Goal: Task Accomplishment & Management: Complete application form

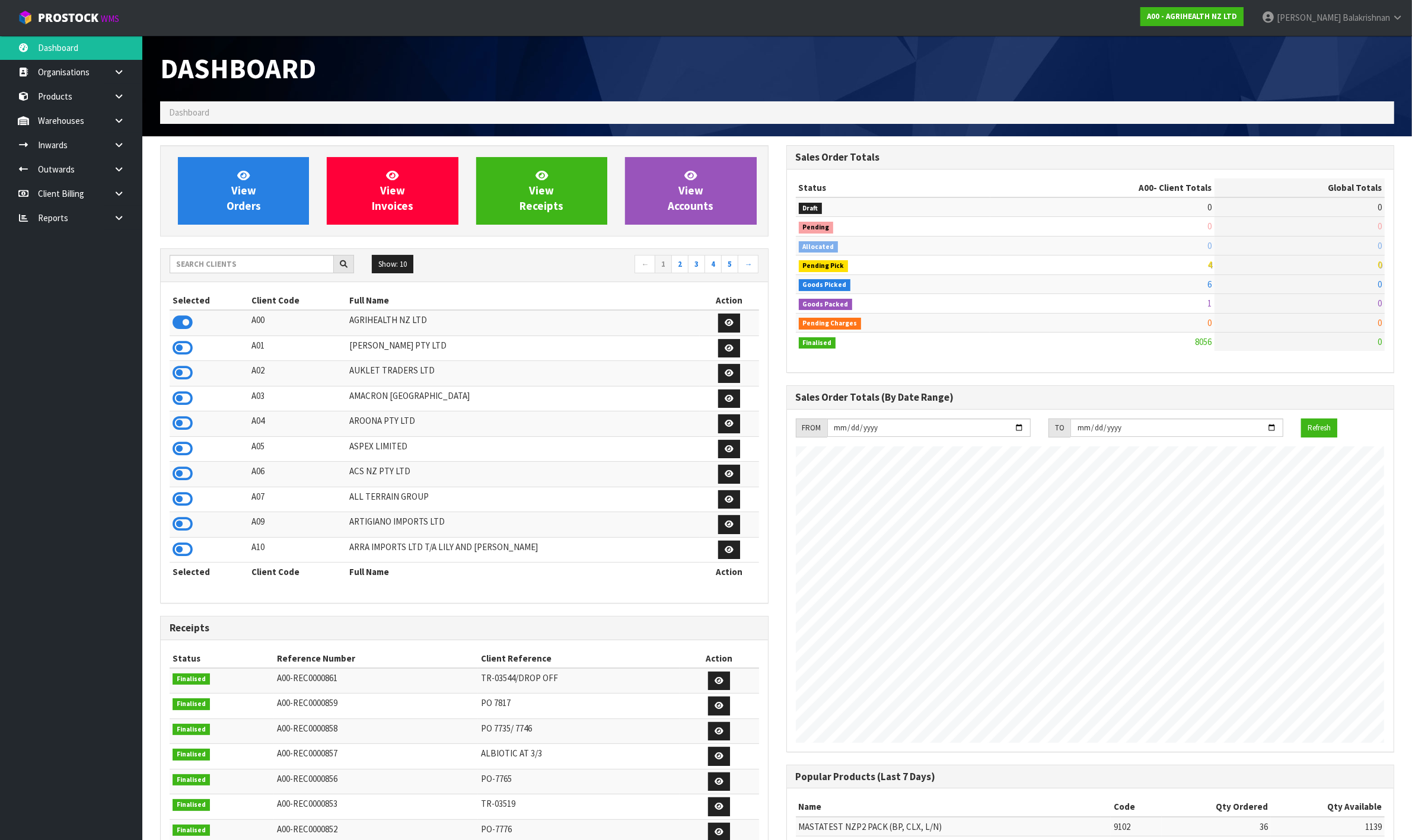
scroll to position [902, 625]
click at [303, 261] on input "text" at bounding box center [252, 263] width 164 height 18
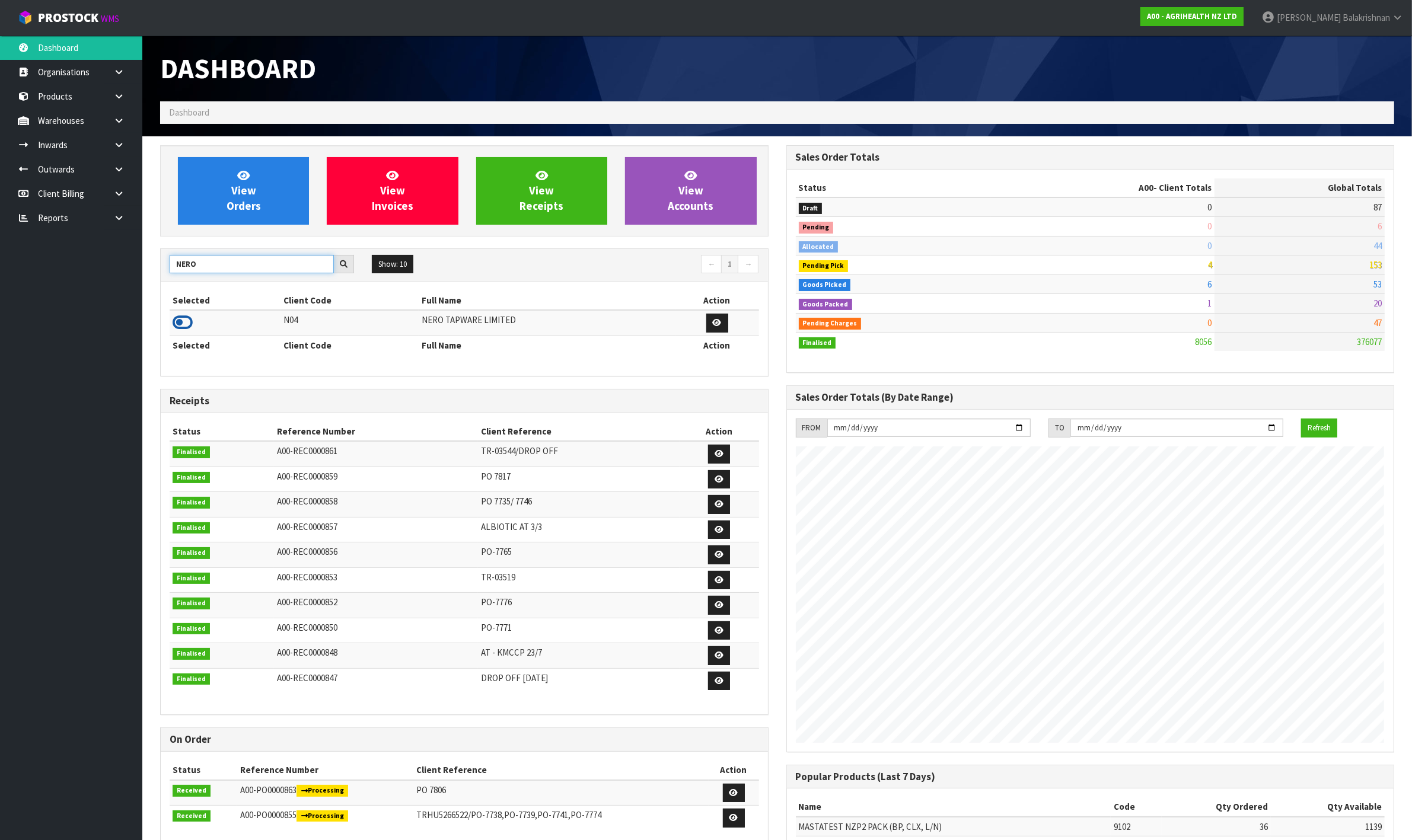
type input "NERO"
click at [190, 318] on icon at bounding box center [182, 322] width 20 height 18
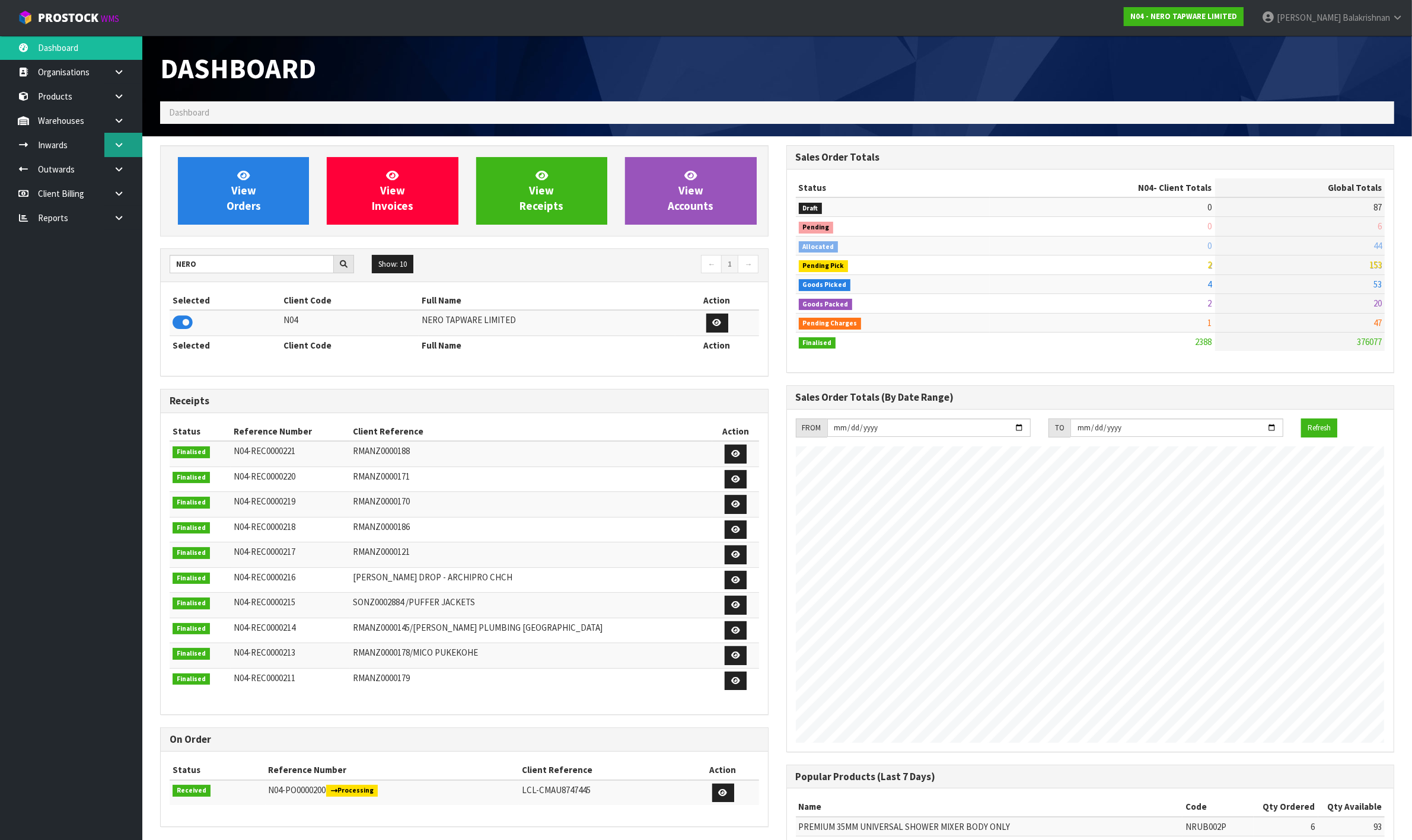
click at [118, 140] on icon at bounding box center [119, 144] width 11 height 9
click at [83, 194] on link "Receipts" at bounding box center [71, 194] width 142 height 24
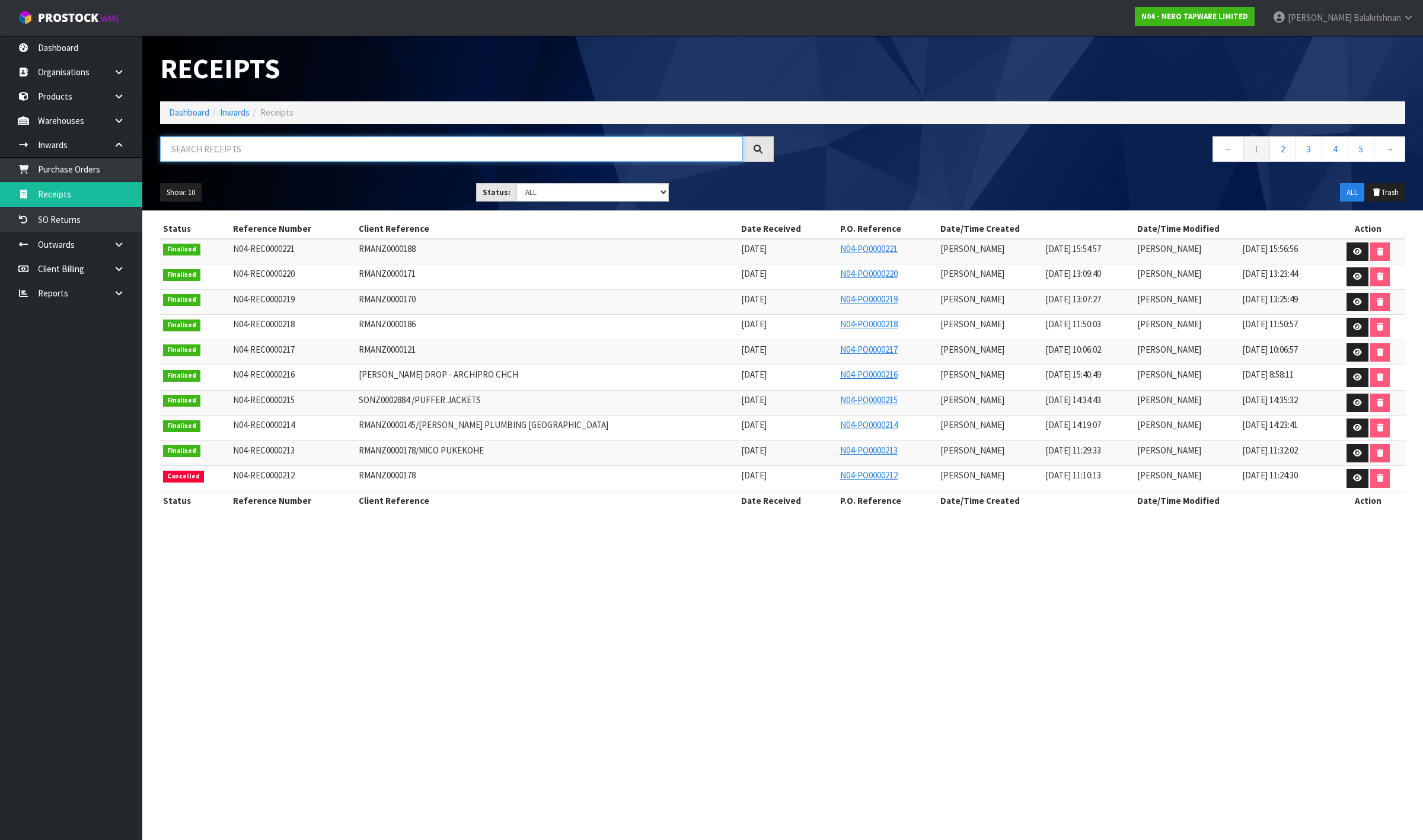
click at [502, 146] on input "text" at bounding box center [451, 149] width 583 height 26
click at [548, 188] on select "Draft Pending Goods Checked Goods Putaway Pending Charges Finalised Cancelled A…" at bounding box center [593, 192] width 153 height 18
select select "string:3"
click at [517, 183] on select "Draft Pending Goods Checked Goods Putaway Pending Charges Finalised Cancelled A…" at bounding box center [593, 192] width 153 height 18
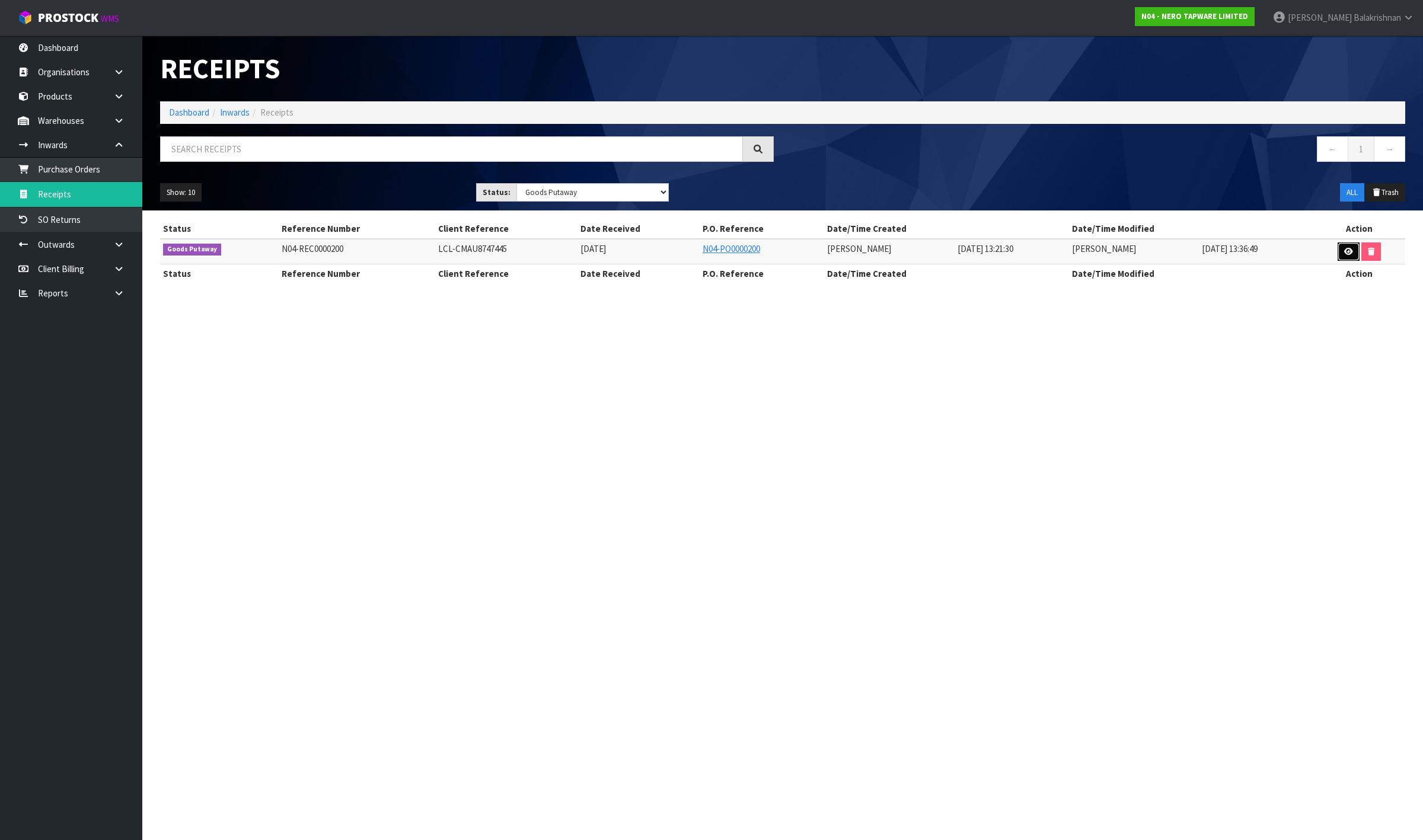
click at [1350, 250] on icon at bounding box center [1349, 252] width 9 height 8
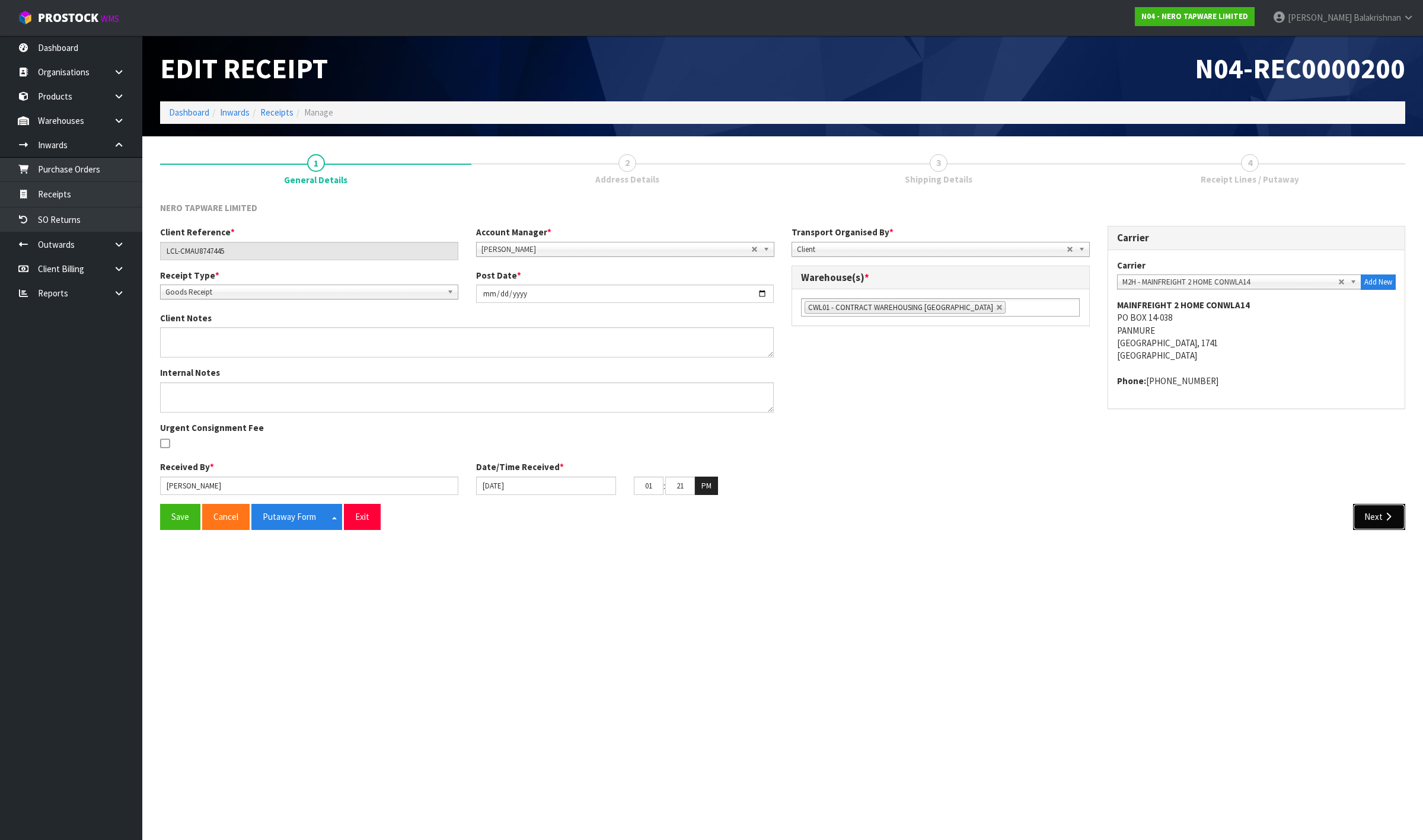
click at [1395, 508] on button "Next" at bounding box center [1379, 517] width 52 height 26
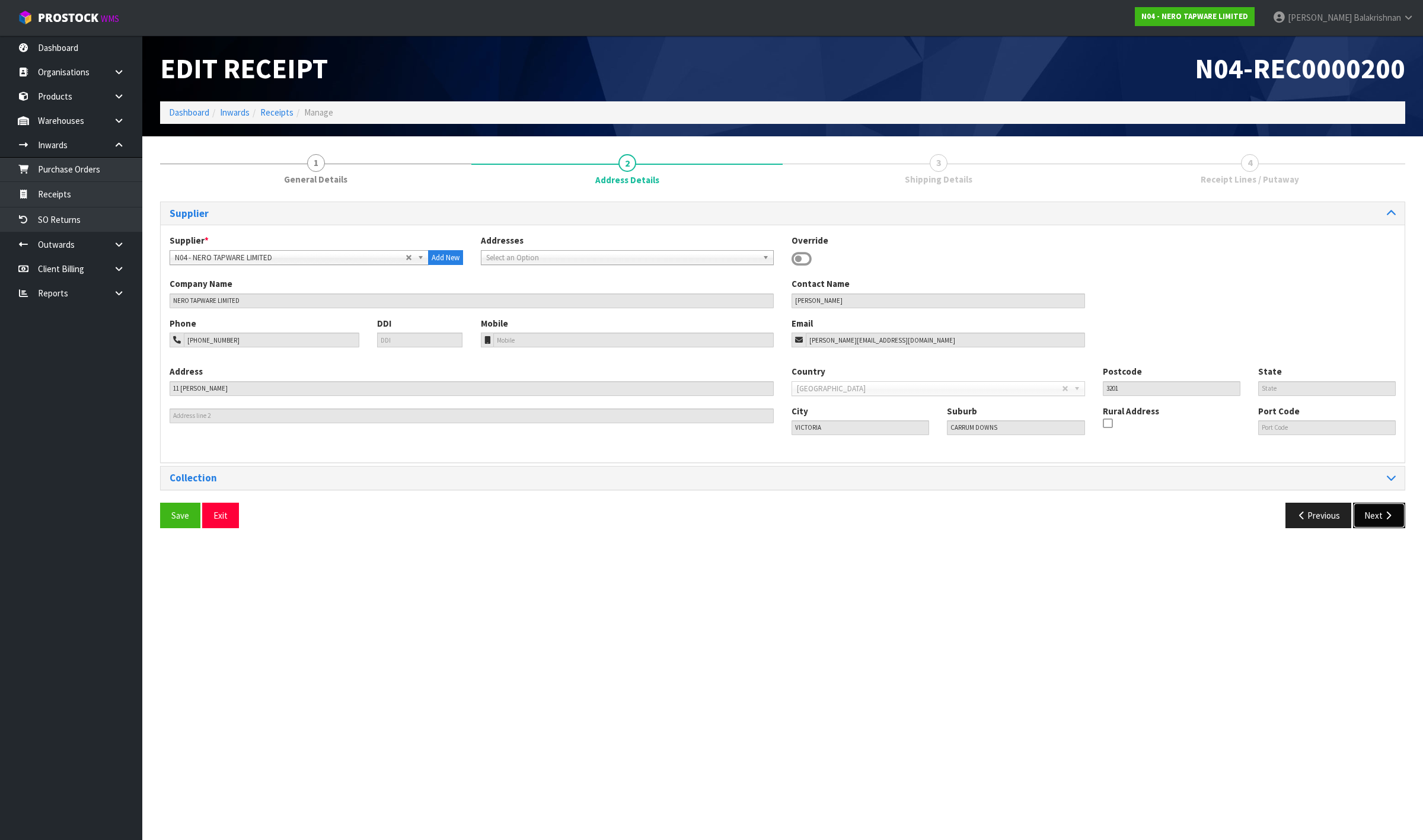
click at [1382, 522] on button "Next" at bounding box center [1379, 515] width 52 height 26
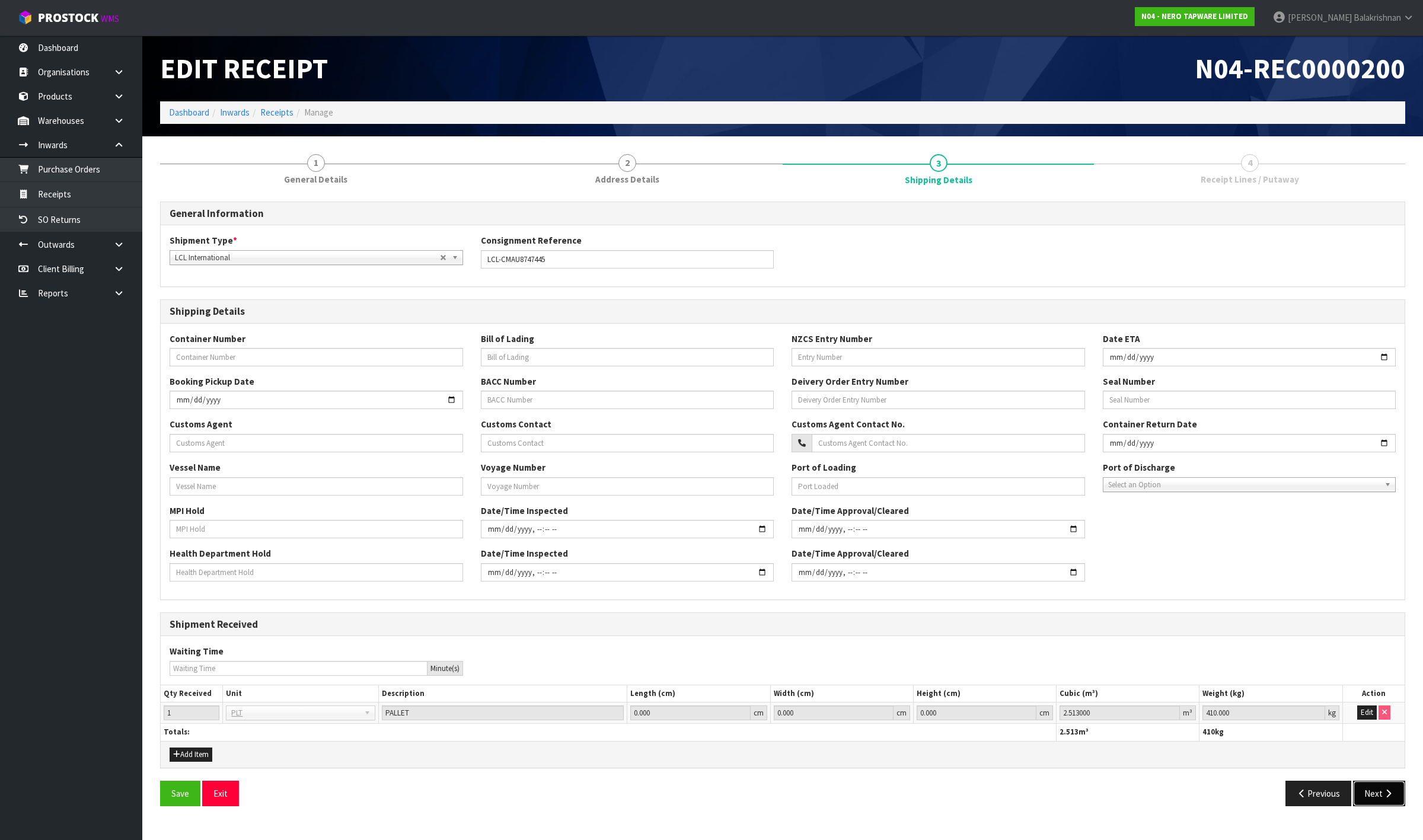
click at [1368, 799] on button "Next" at bounding box center [1379, 793] width 52 height 26
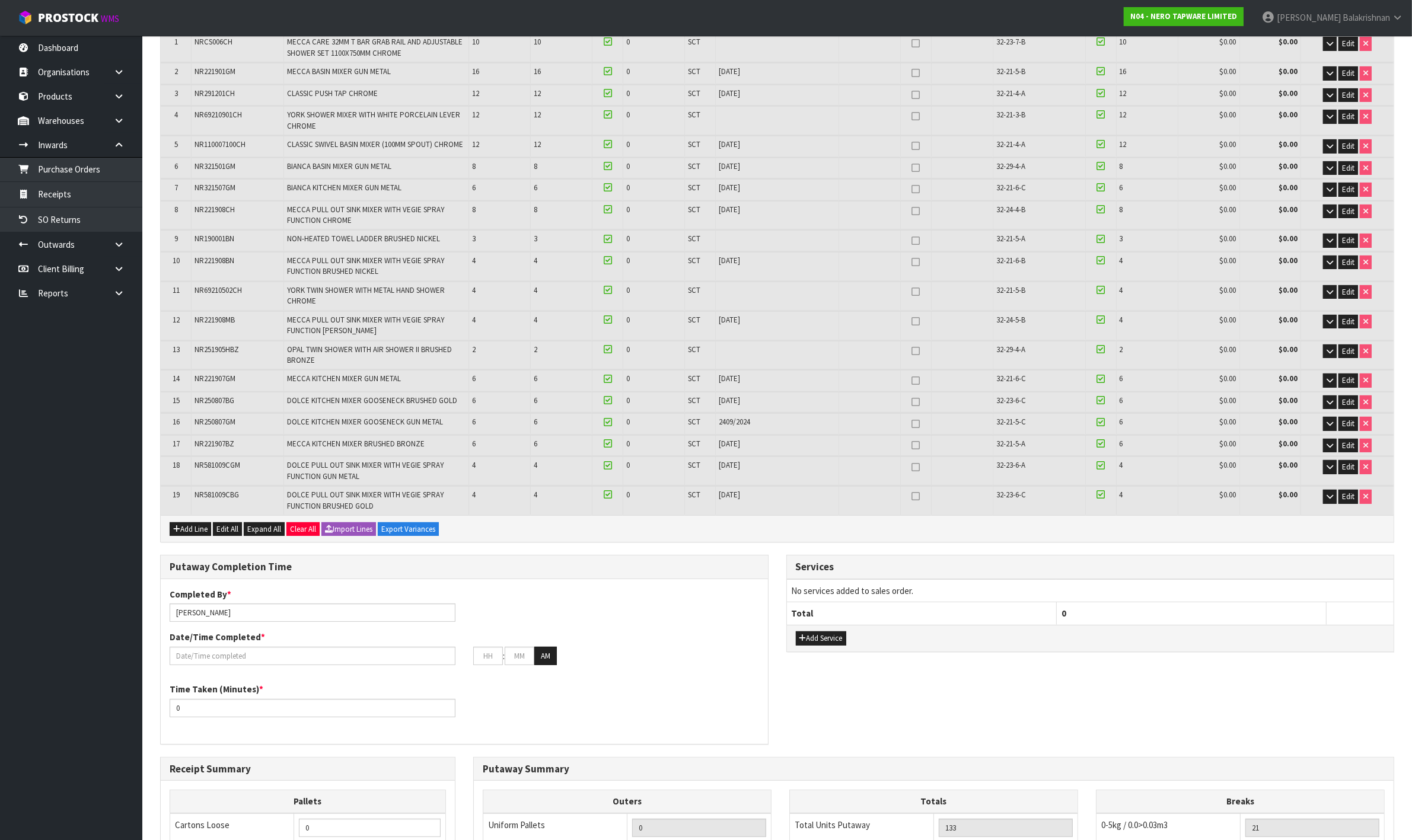
scroll to position [222, 0]
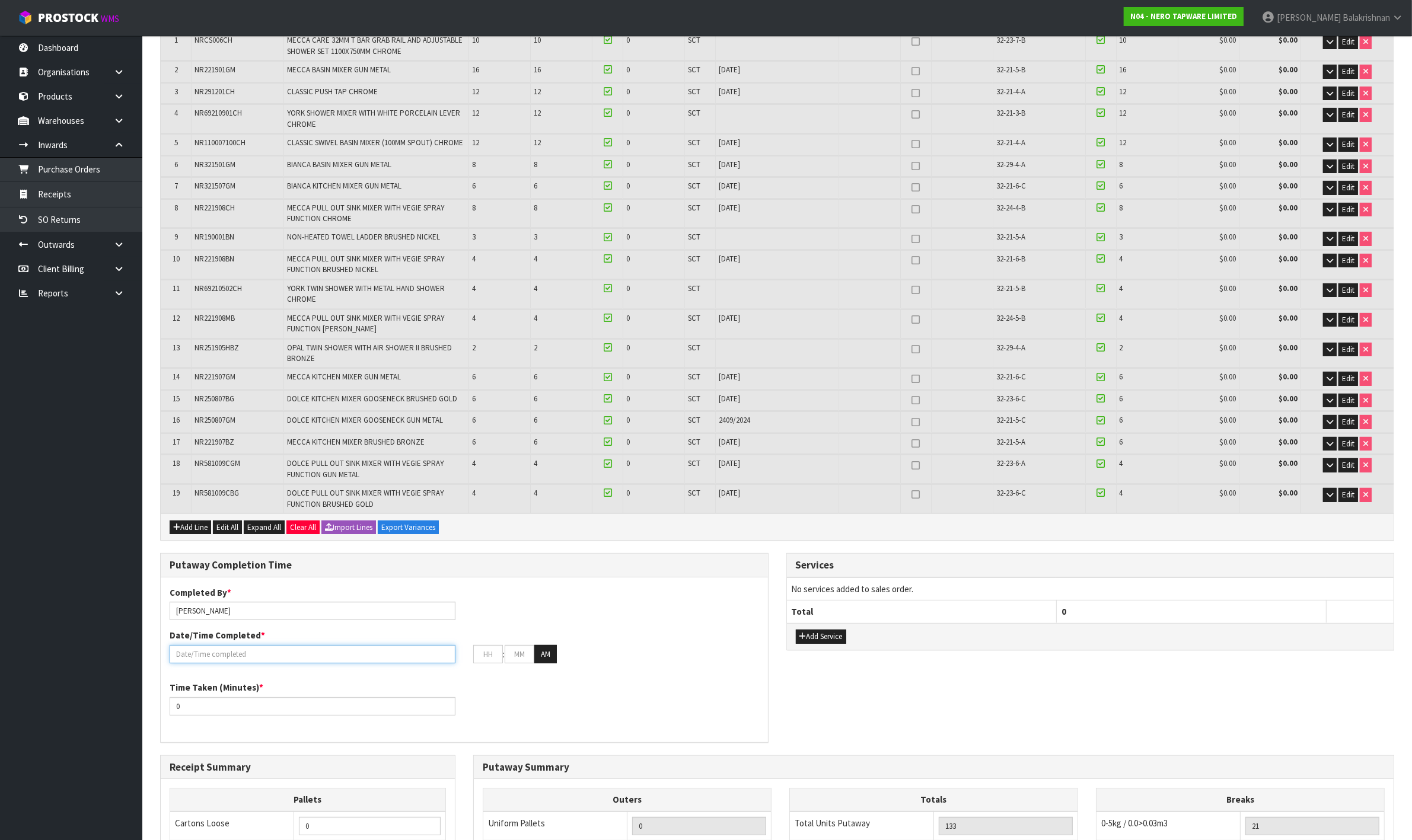
click at [222, 652] on input "text" at bounding box center [313, 654] width 286 height 18
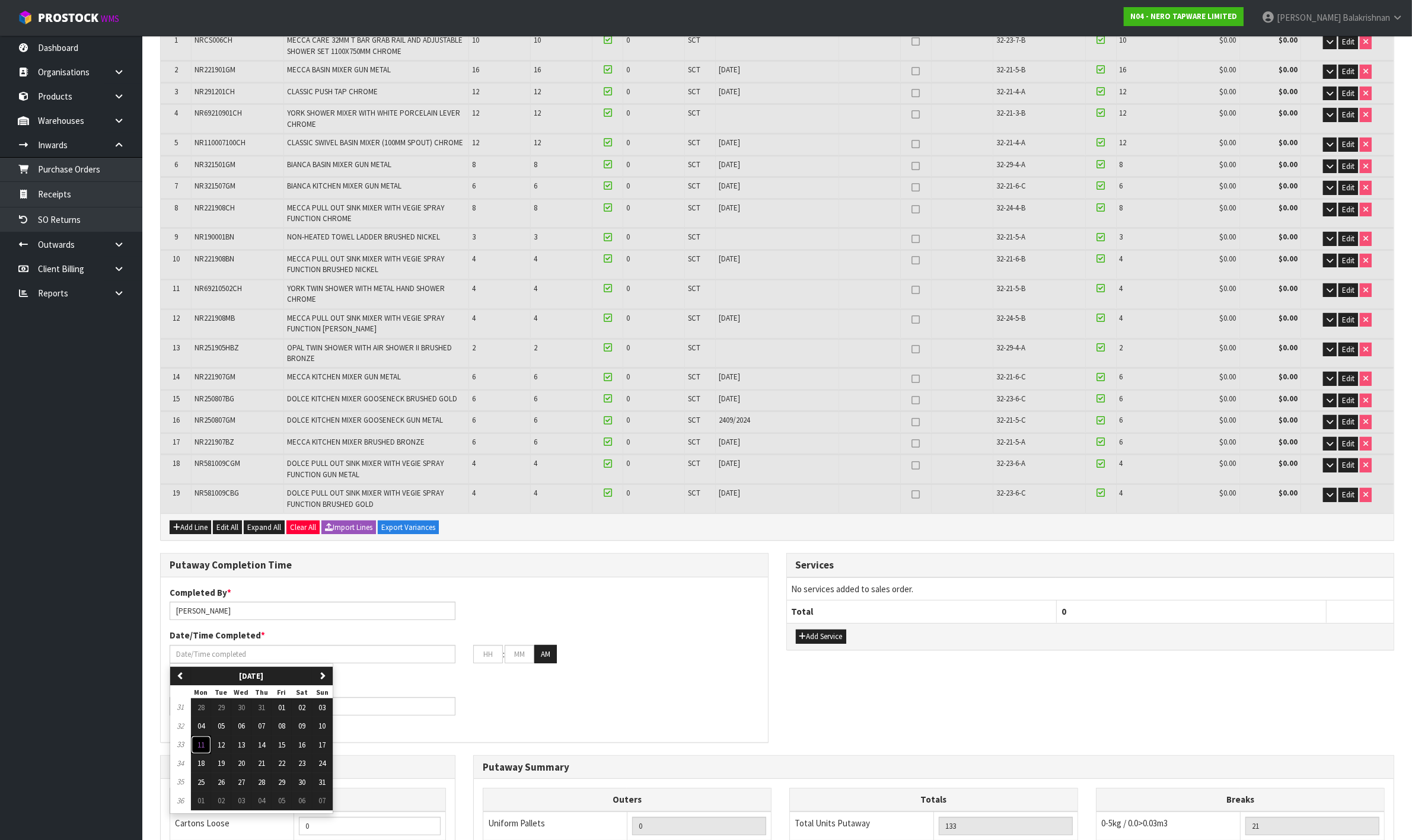
click at [205, 744] on span "11" at bounding box center [200, 745] width 7 height 10
type input "[DATE]"
type input "12"
type input "00"
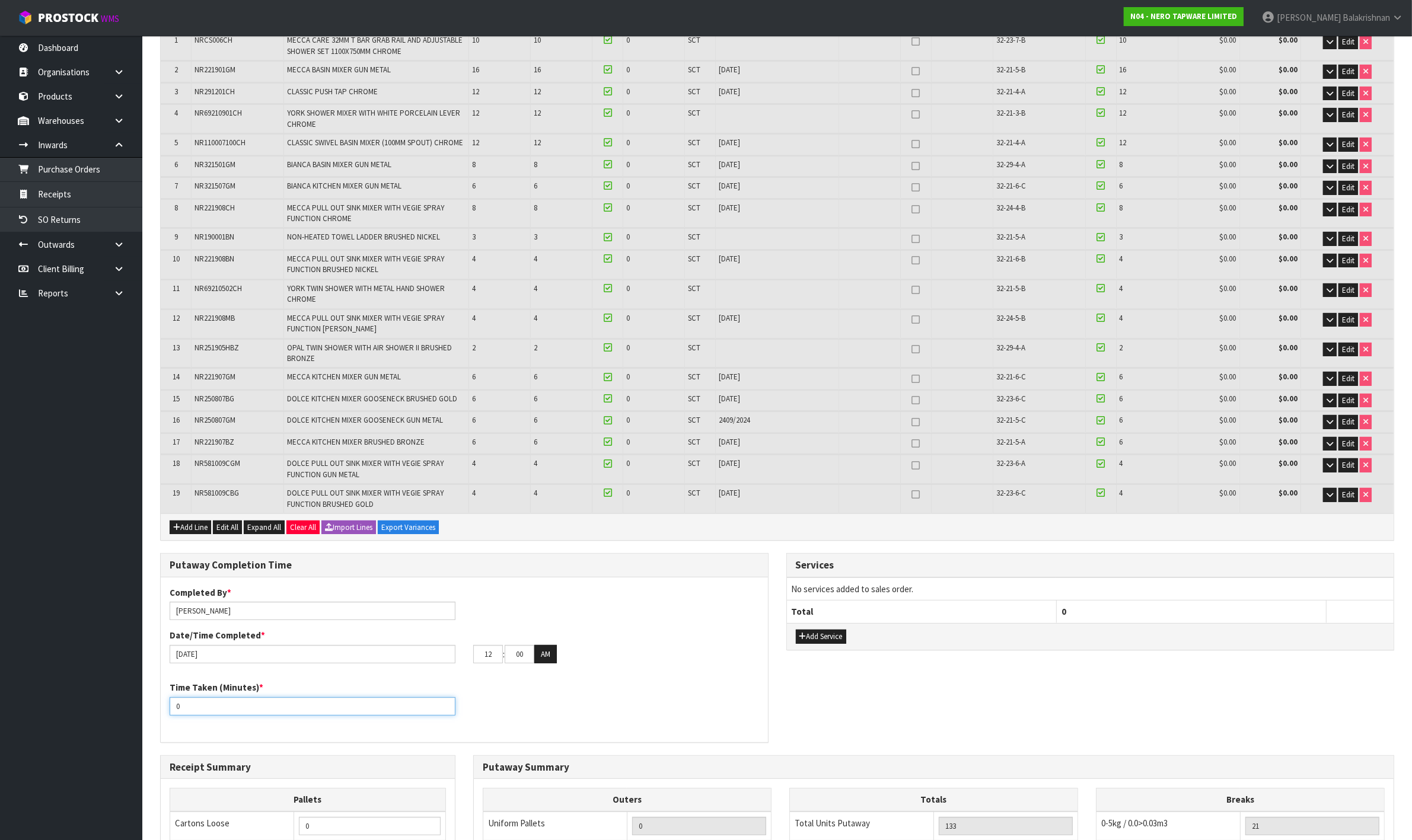
click at [216, 704] on input "0" at bounding box center [313, 706] width 286 height 18
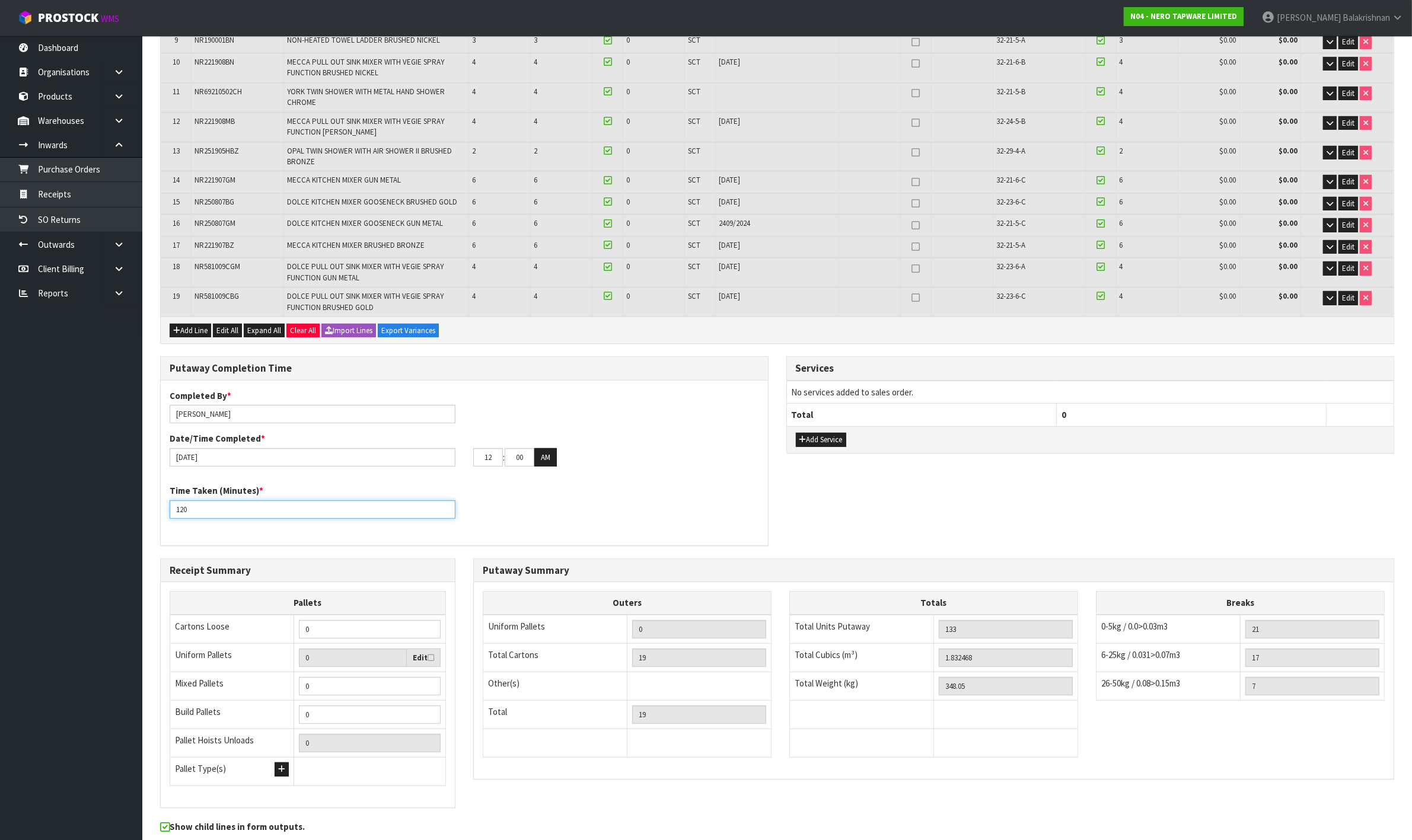
scroll to position [444, 0]
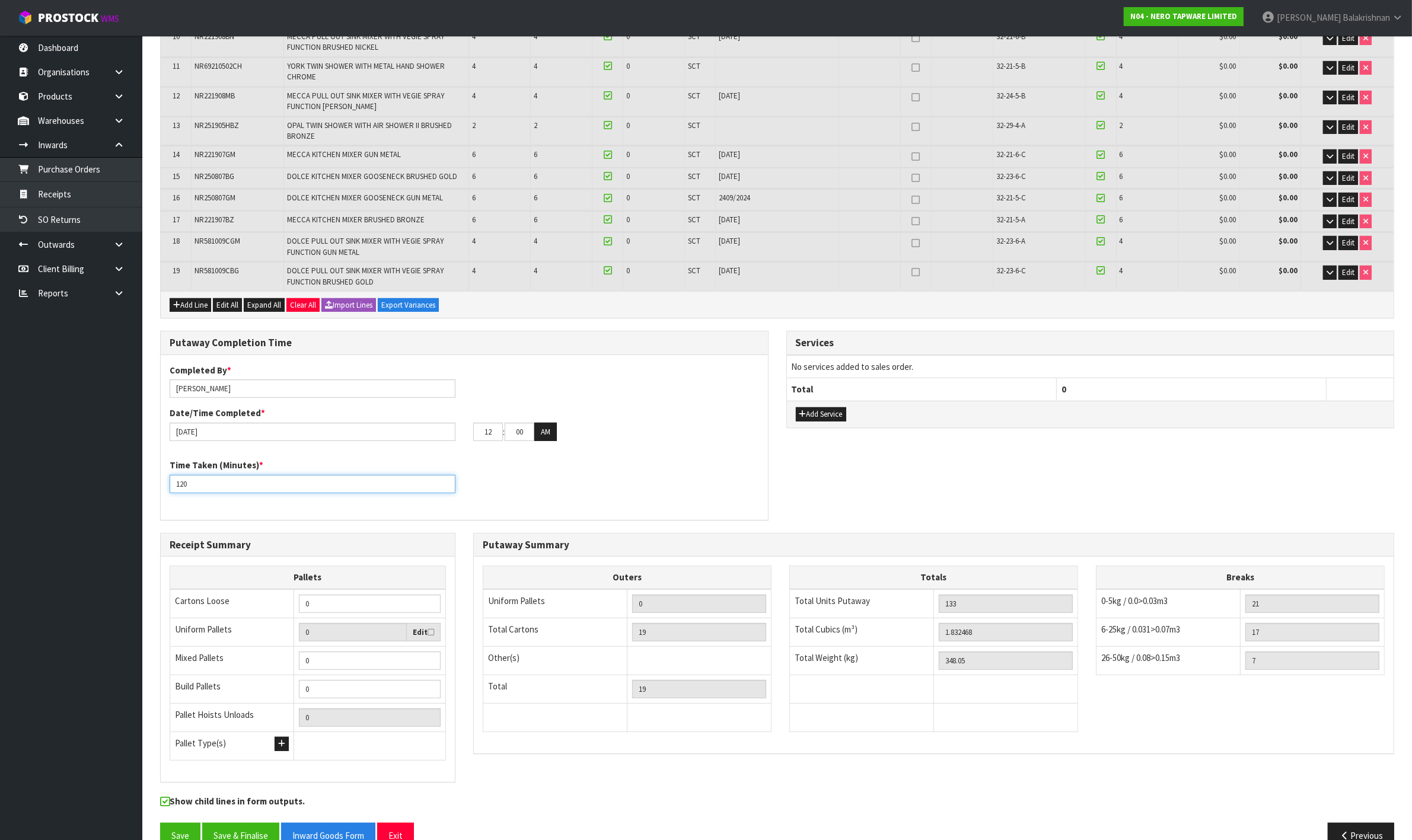
type input "120"
click at [393, 666] on input "0" at bounding box center [369, 660] width 142 height 18
type input "21"
type input "2"
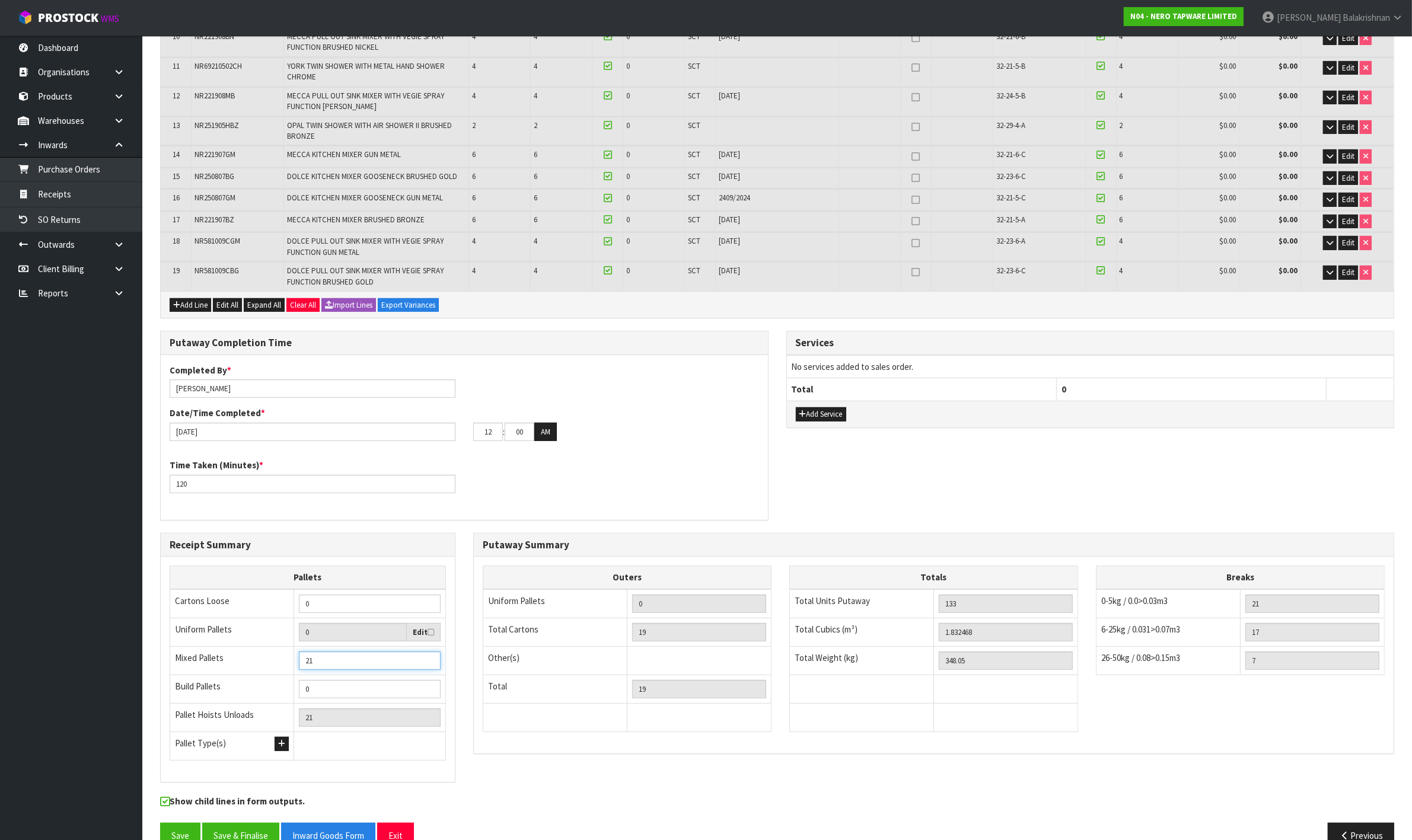
type input "2"
type input "0"
type input "1"
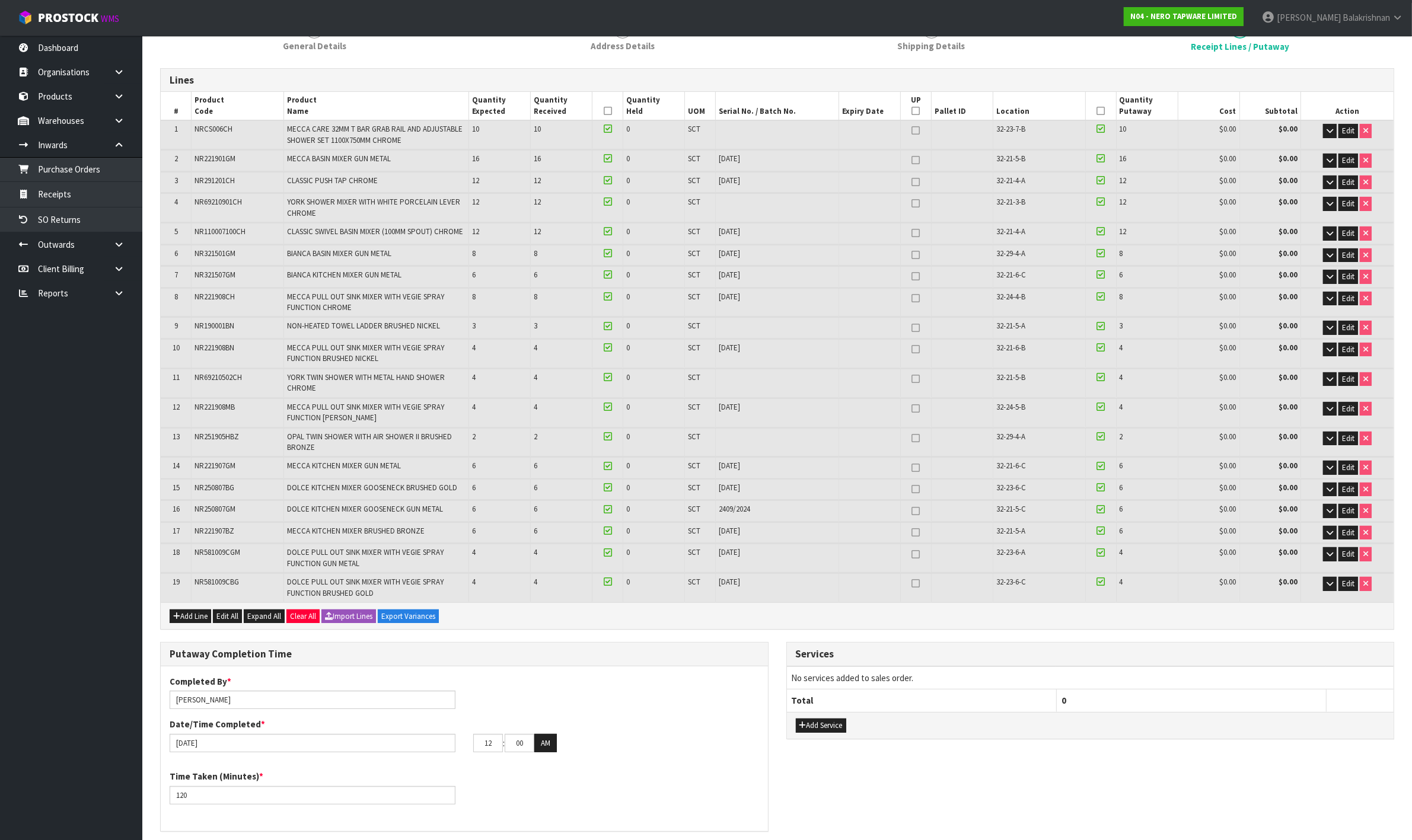
scroll to position [0, 0]
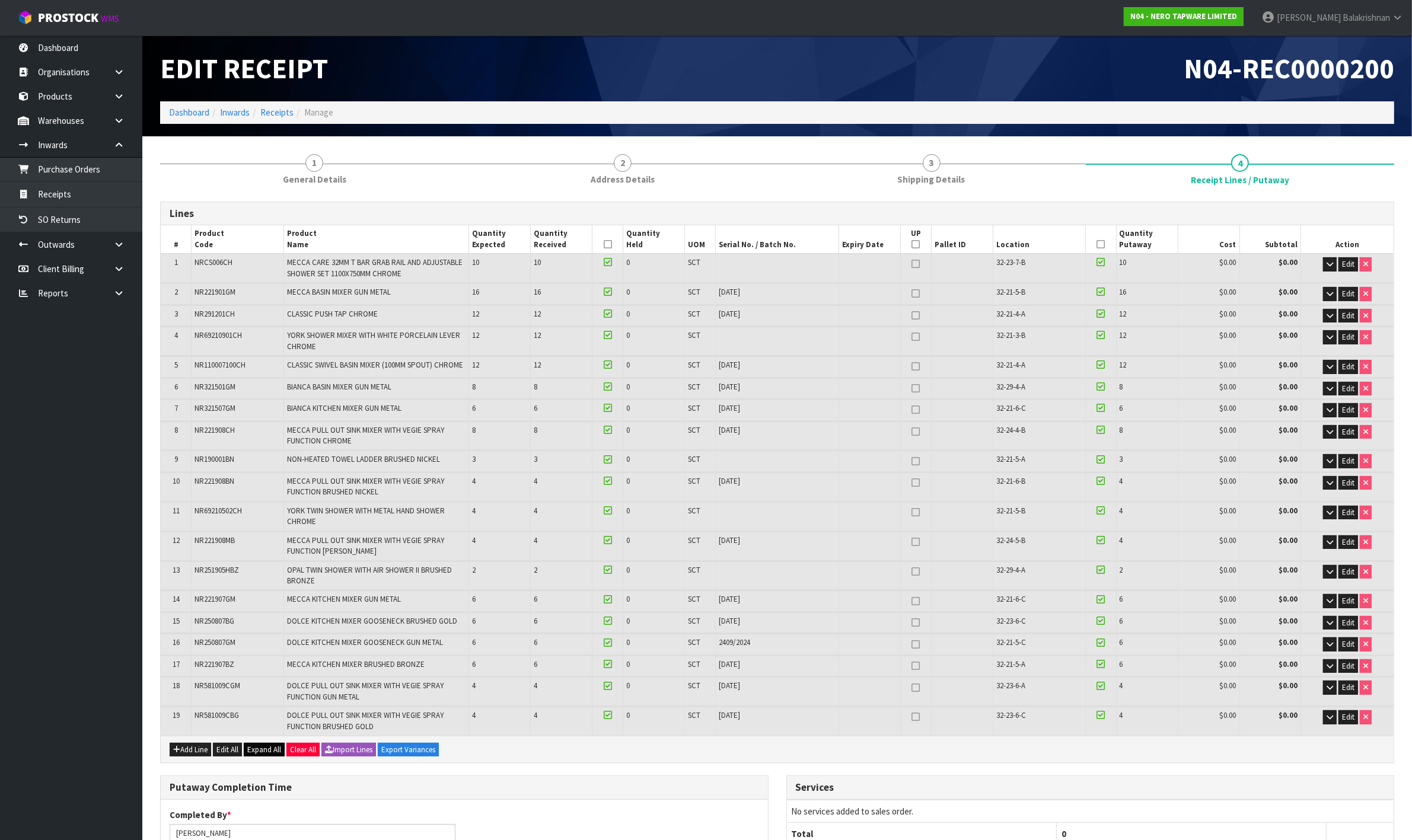
type input "1"
click at [274, 745] on span "Expand All" at bounding box center [263, 749] width 33 height 10
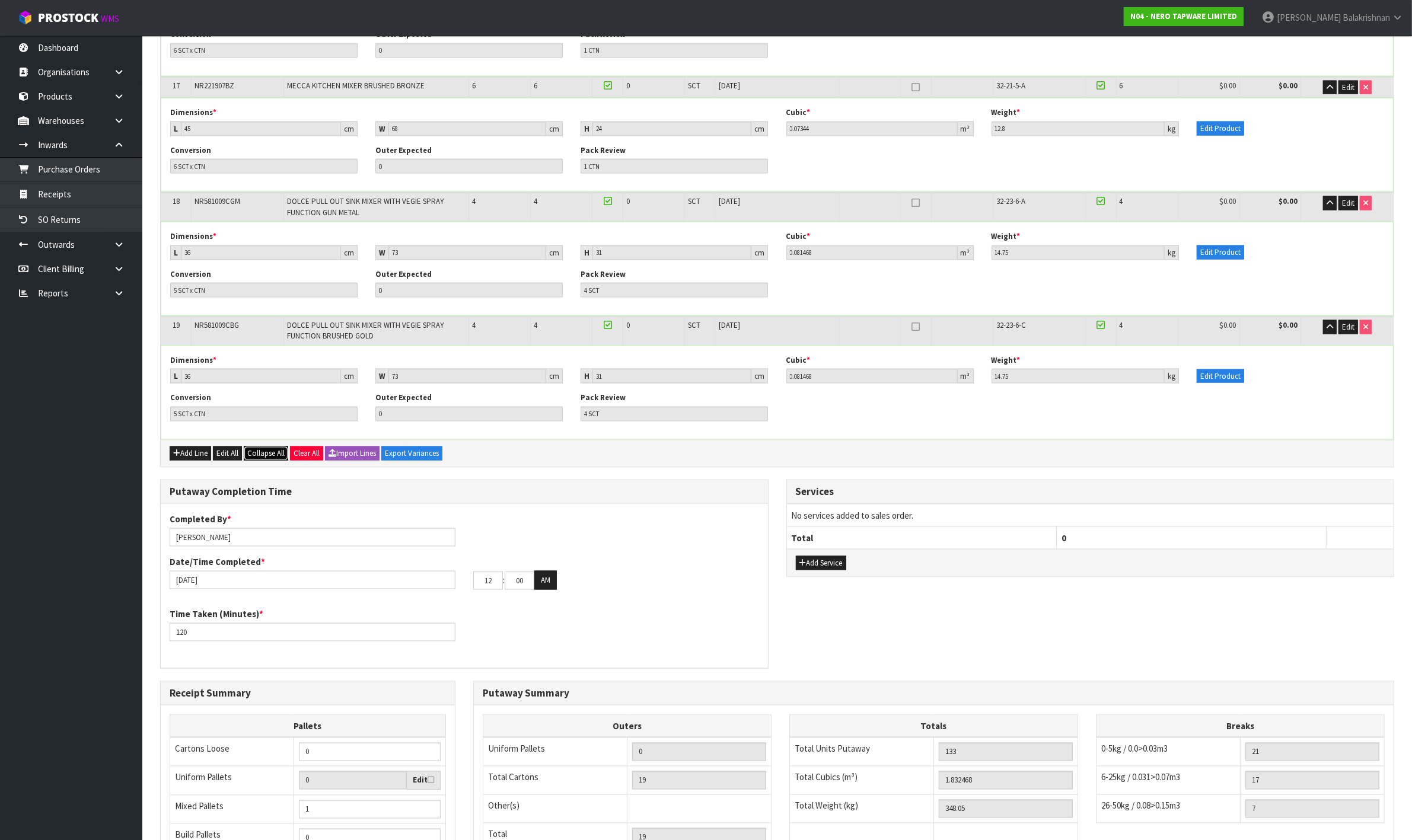
scroll to position [2149, 0]
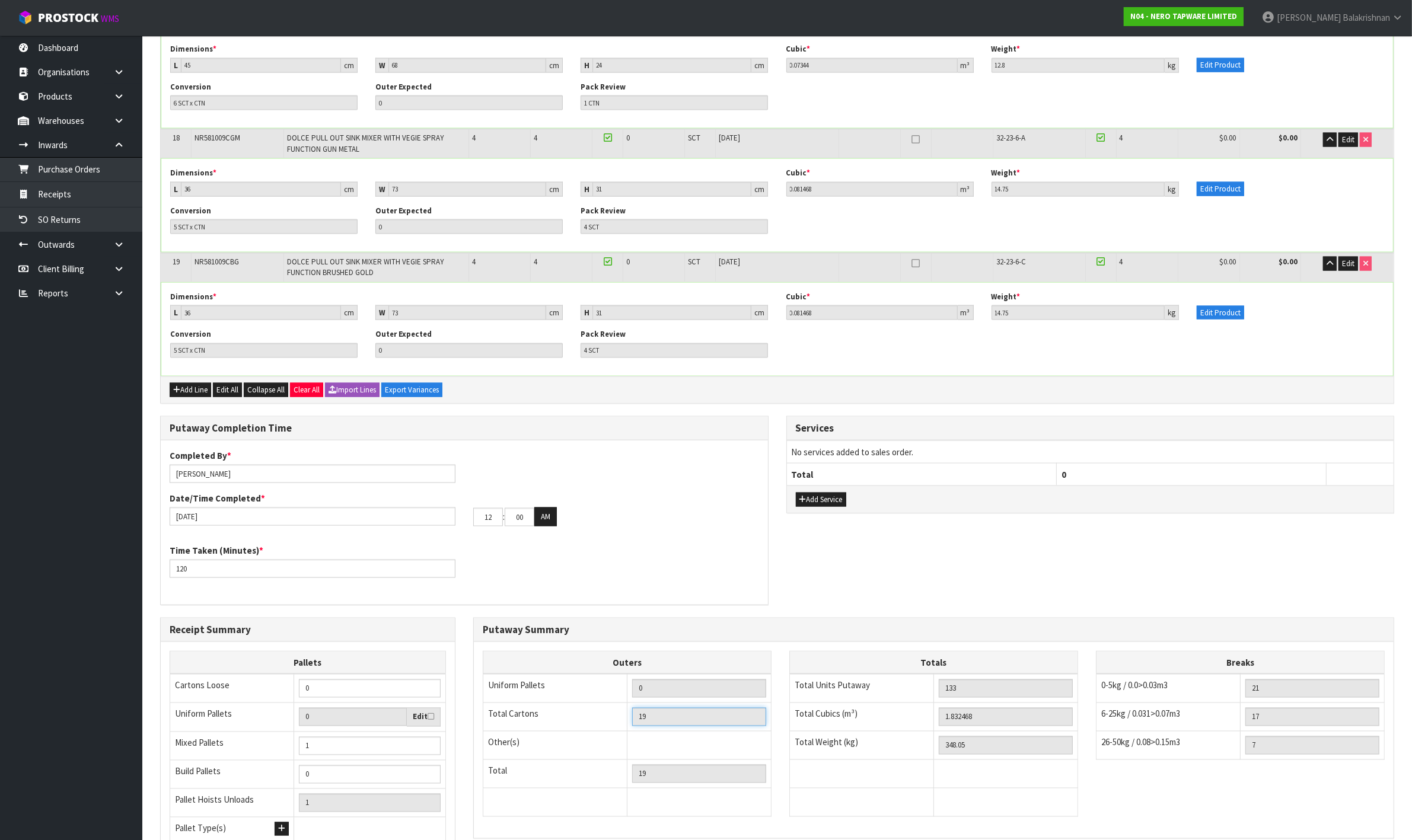
click at [655, 722] on input "19" at bounding box center [699, 716] width 134 height 18
click at [700, 745] on td "Bag x 0 Bar x 0 Basket x 0 Bin x 0 Bottle x 0 Box x 0 Bundle x 0 Cabinet x 0 Ca…" at bounding box center [698, 746] width 144 height 29
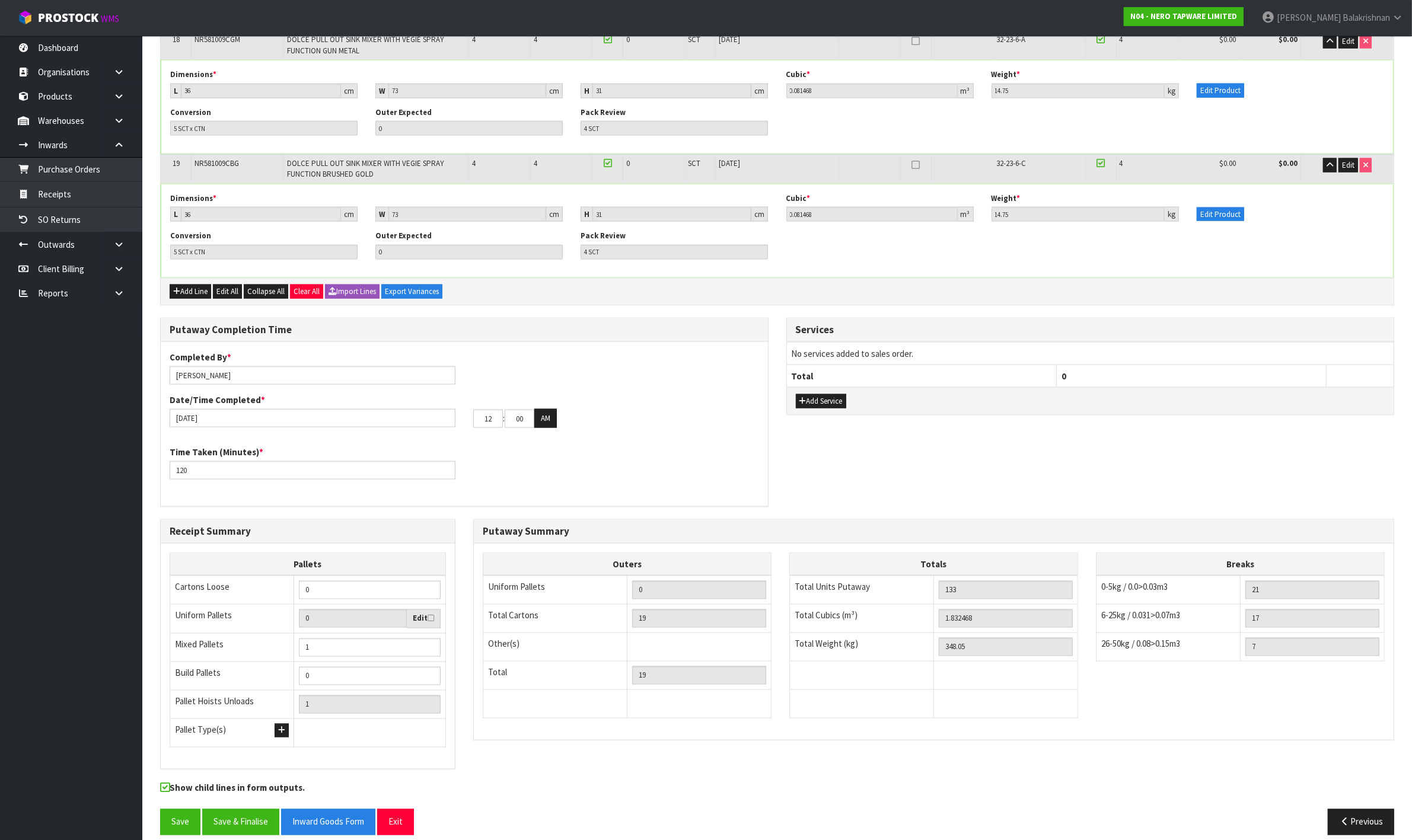
scroll to position [2264, 0]
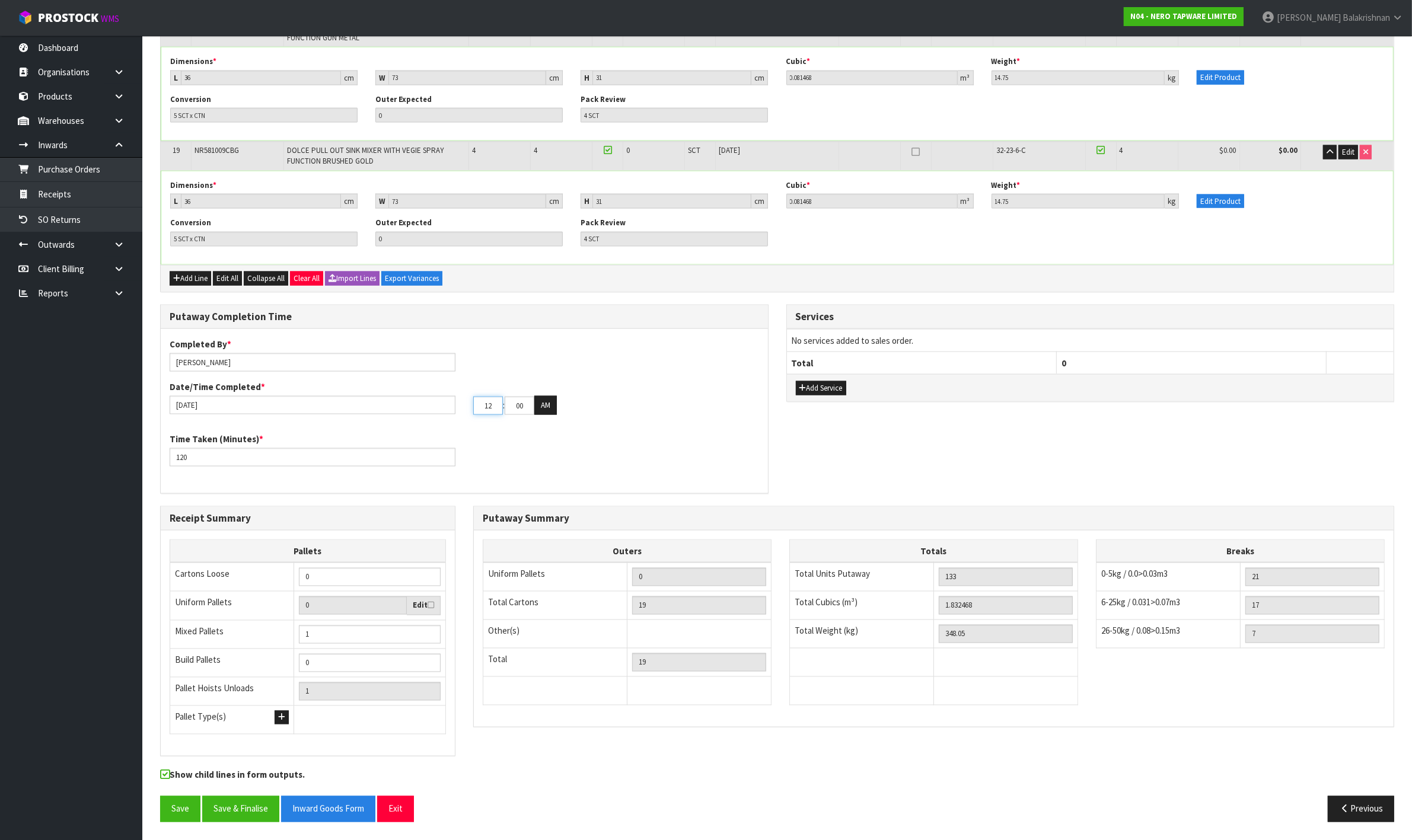
click at [493, 407] on input "12" at bounding box center [487, 405] width 30 height 18
type input "1"
type input "[DATE]"
type input "01"
click at [526, 400] on input "00" at bounding box center [519, 405] width 30 height 18
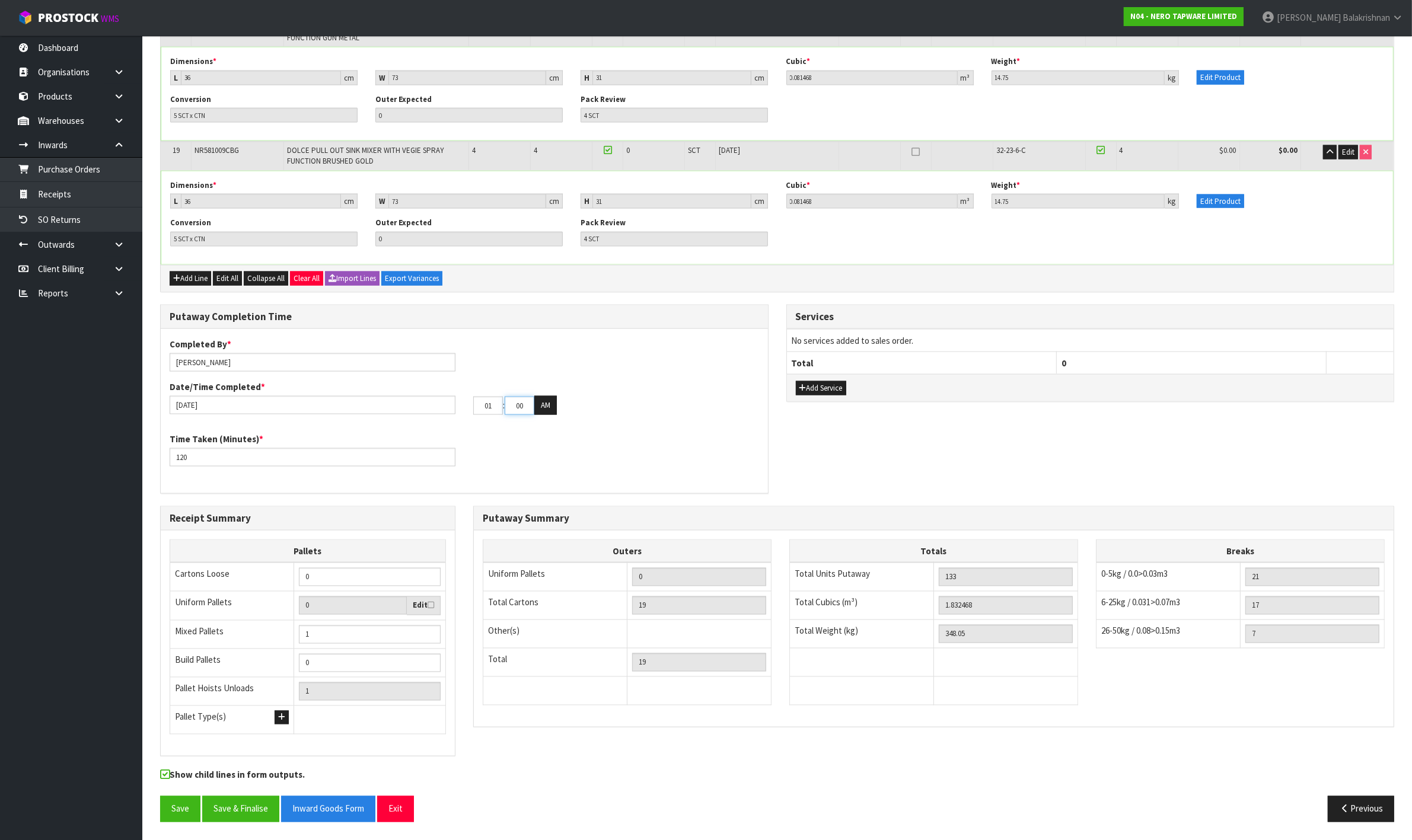
type input "0"
type input "[DATE]"
type input "44"
click at [549, 407] on button "AM" at bounding box center [545, 405] width 23 height 19
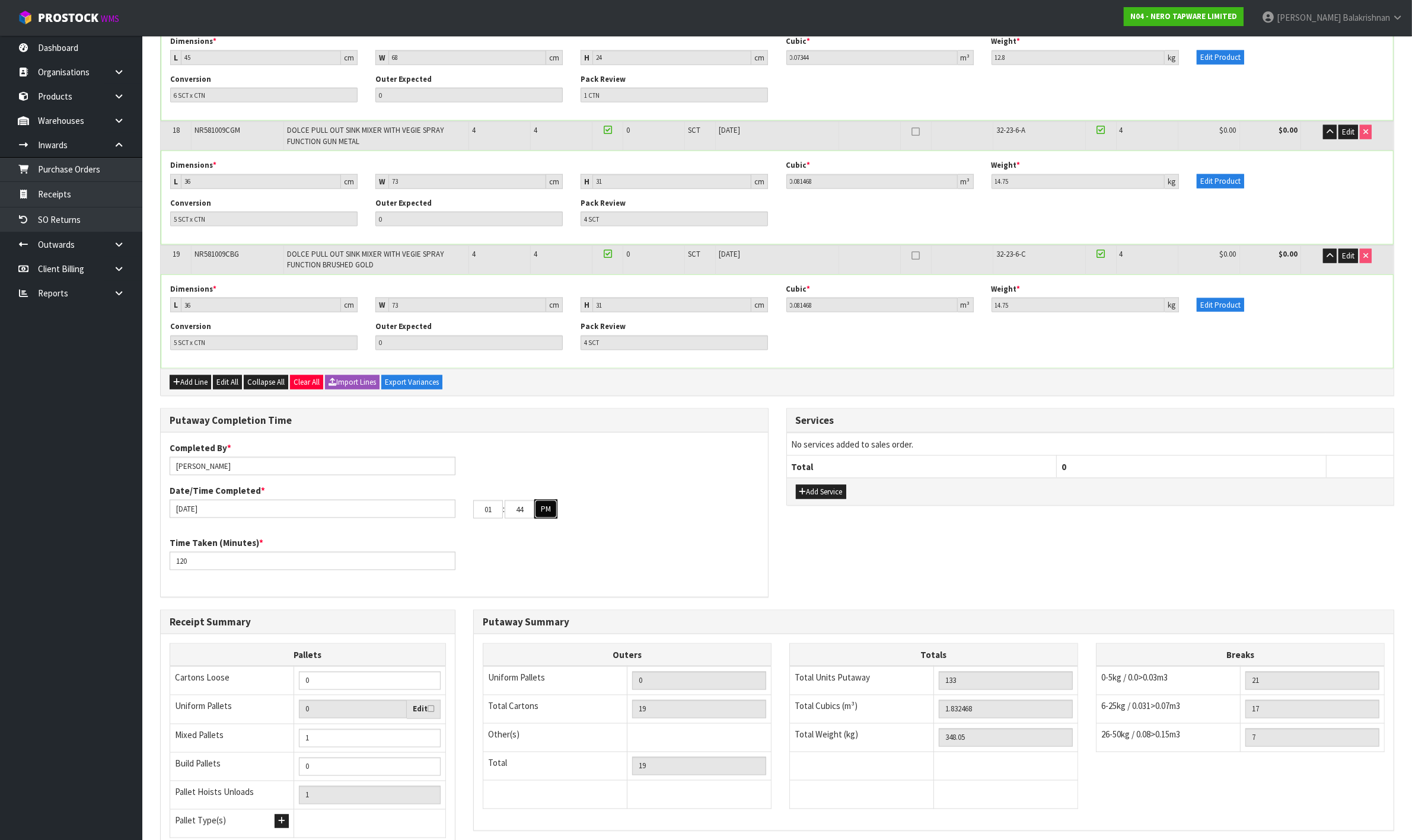
scroll to position [2042, 0]
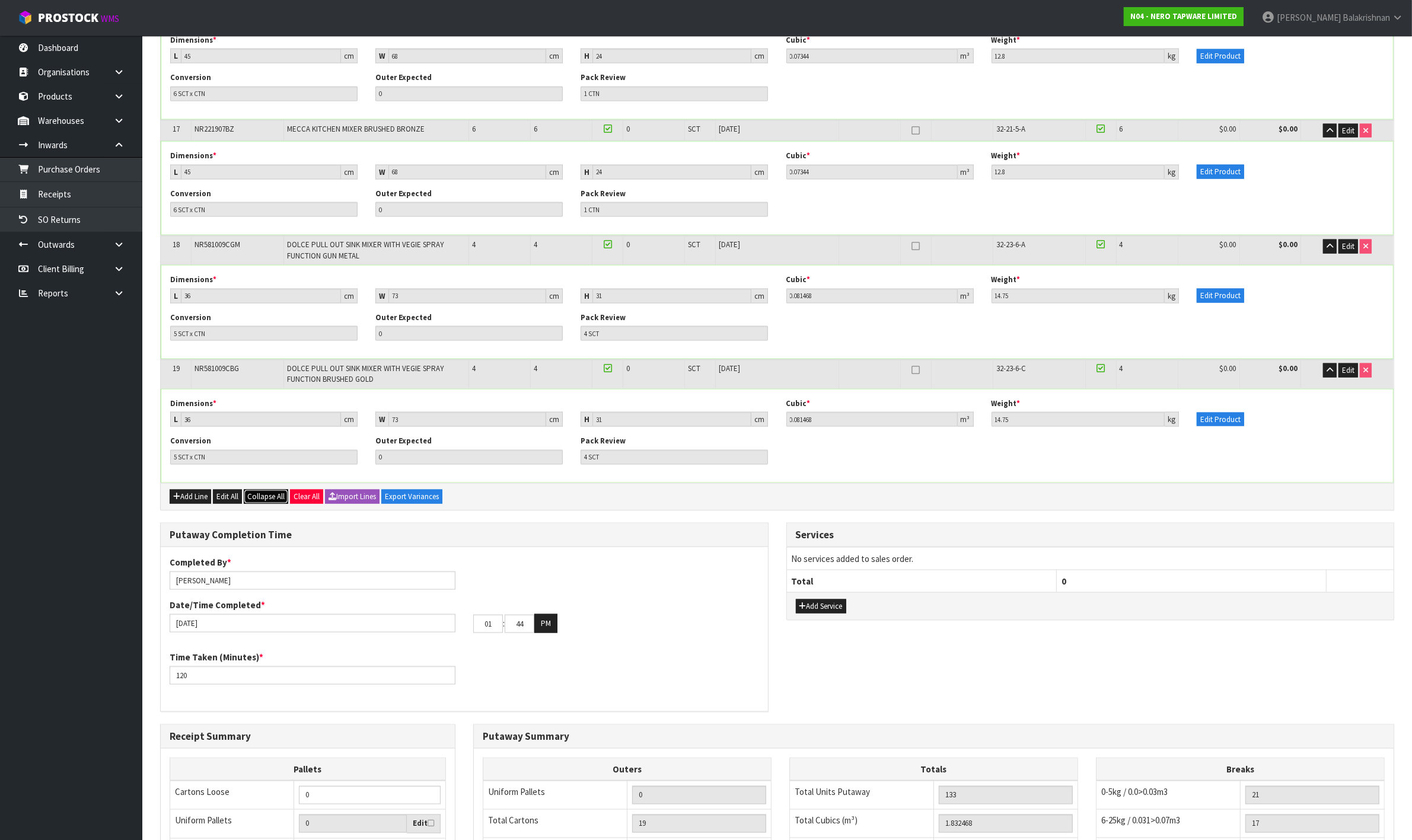
click at [280, 500] on span "Collapse All" at bounding box center [265, 496] width 37 height 10
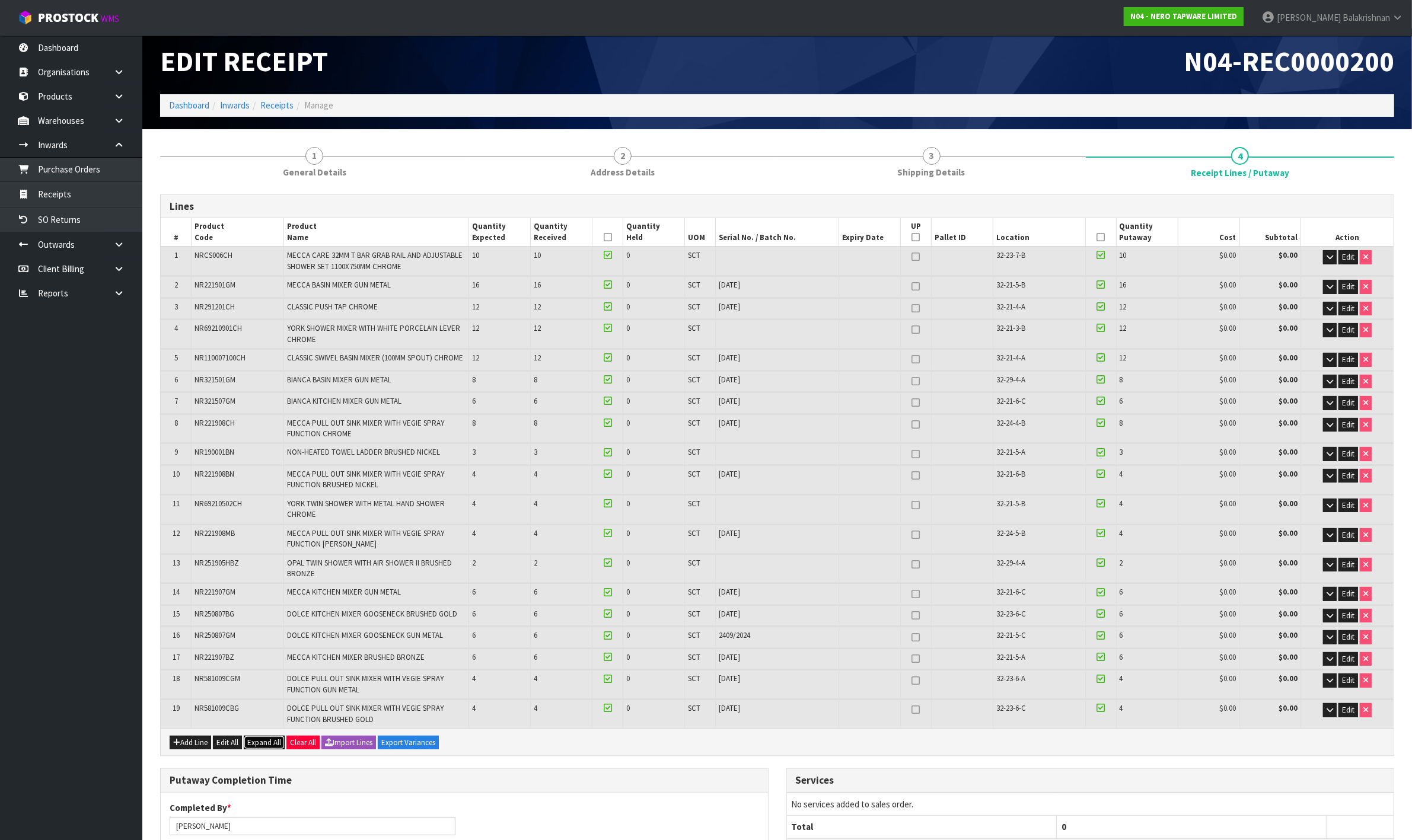
scroll to position [0, 0]
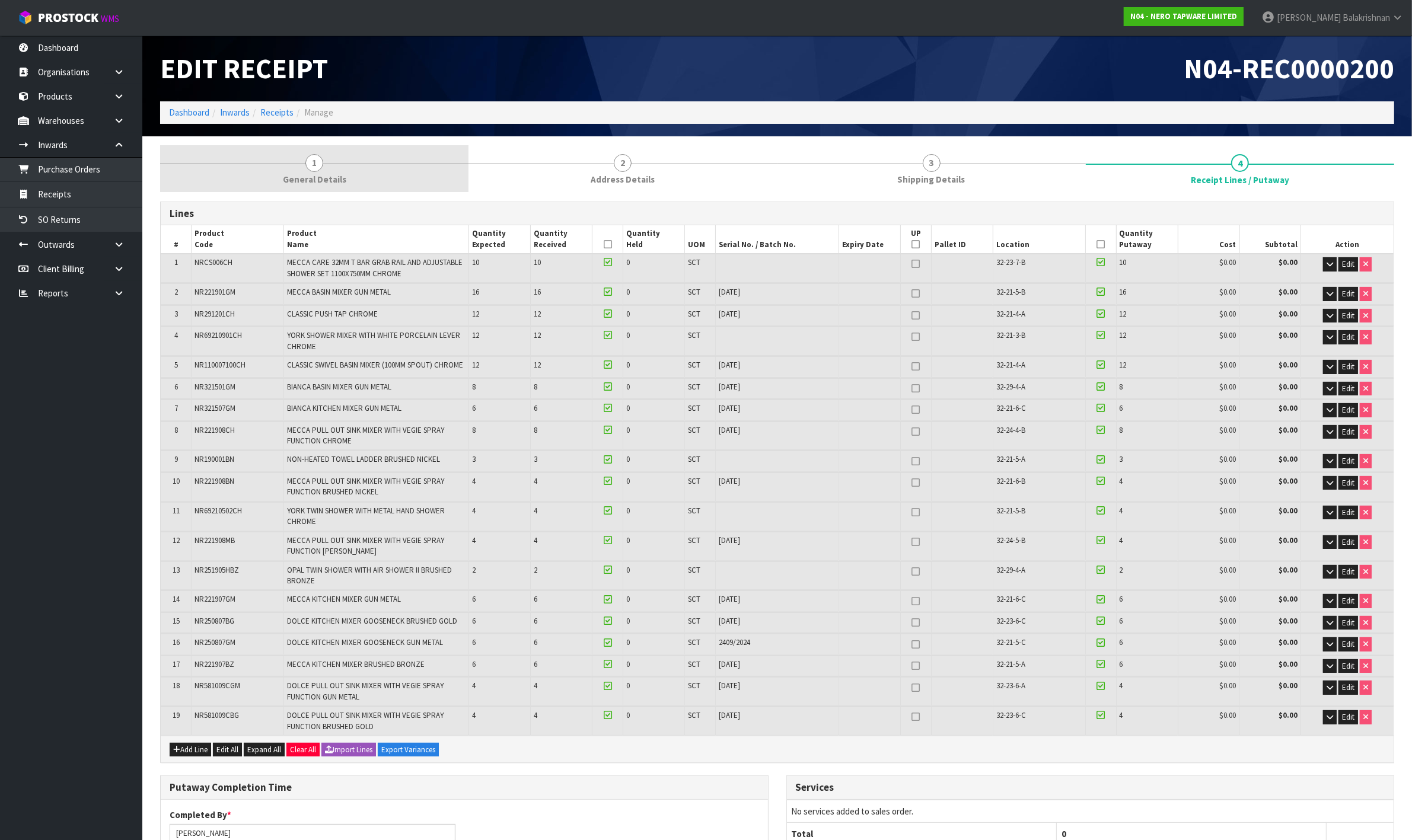
click at [301, 167] on link "1 General Details" at bounding box center [314, 168] width 308 height 47
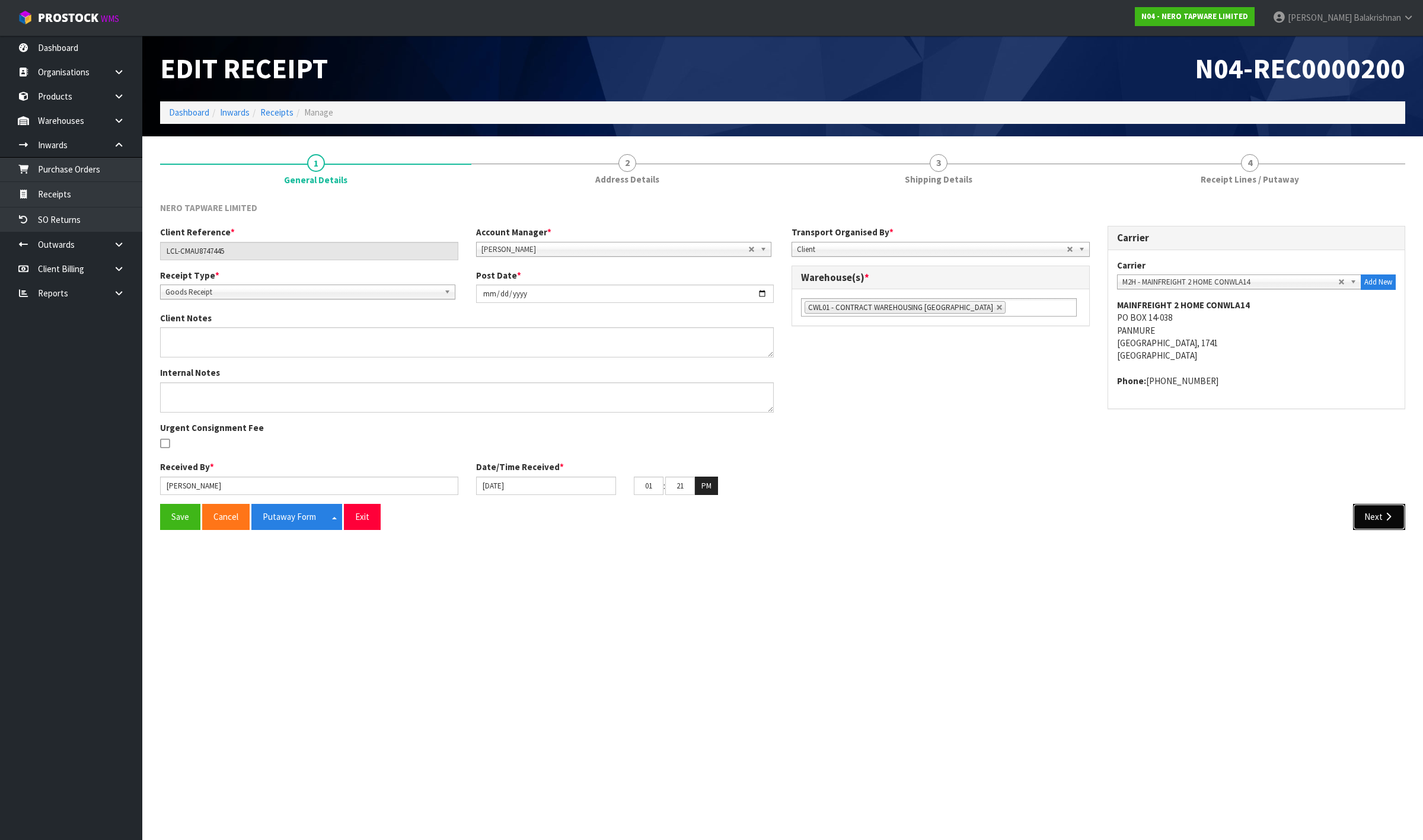
click at [1369, 504] on button "Next" at bounding box center [1379, 517] width 52 height 26
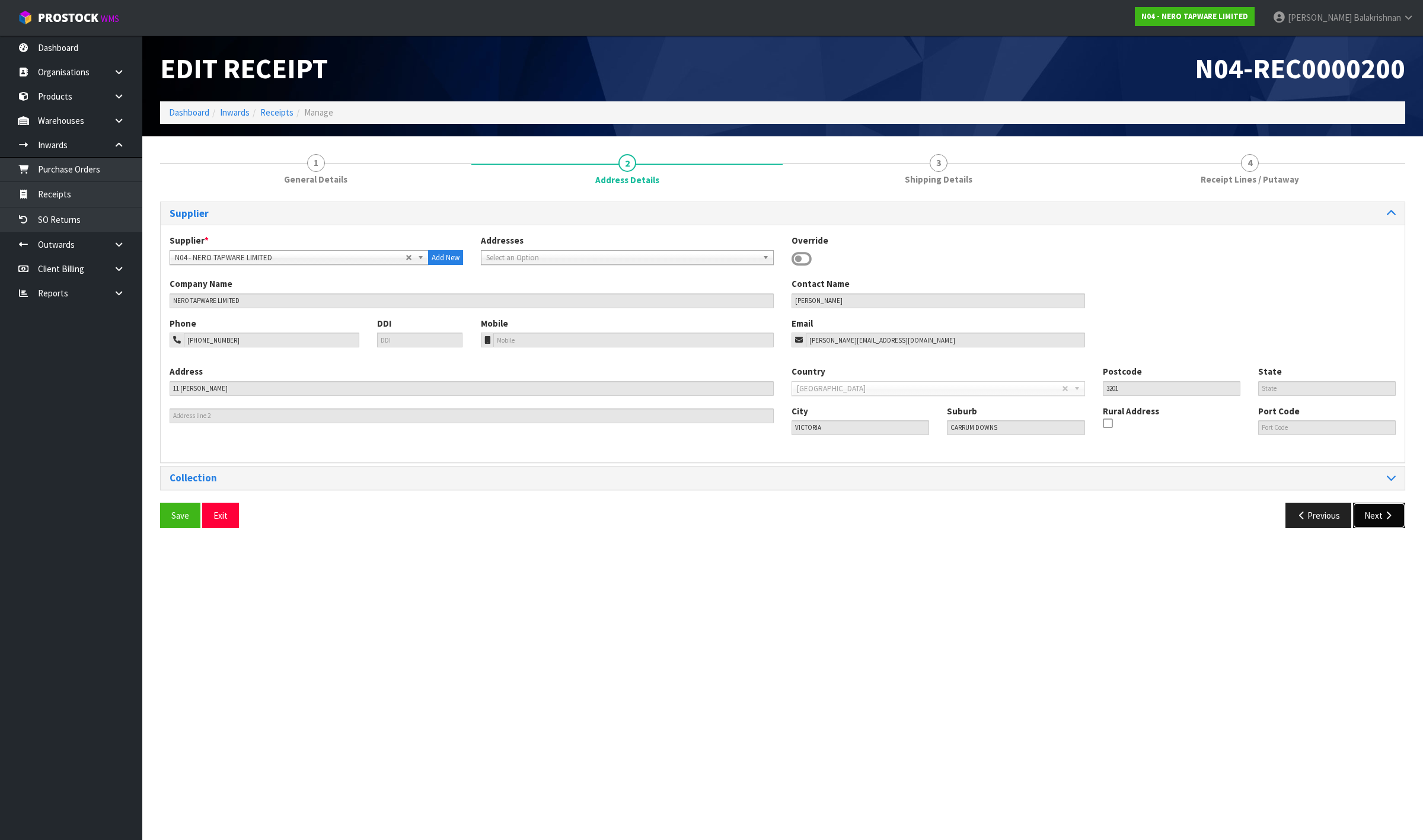
click at [1380, 522] on button "Next" at bounding box center [1379, 515] width 52 height 26
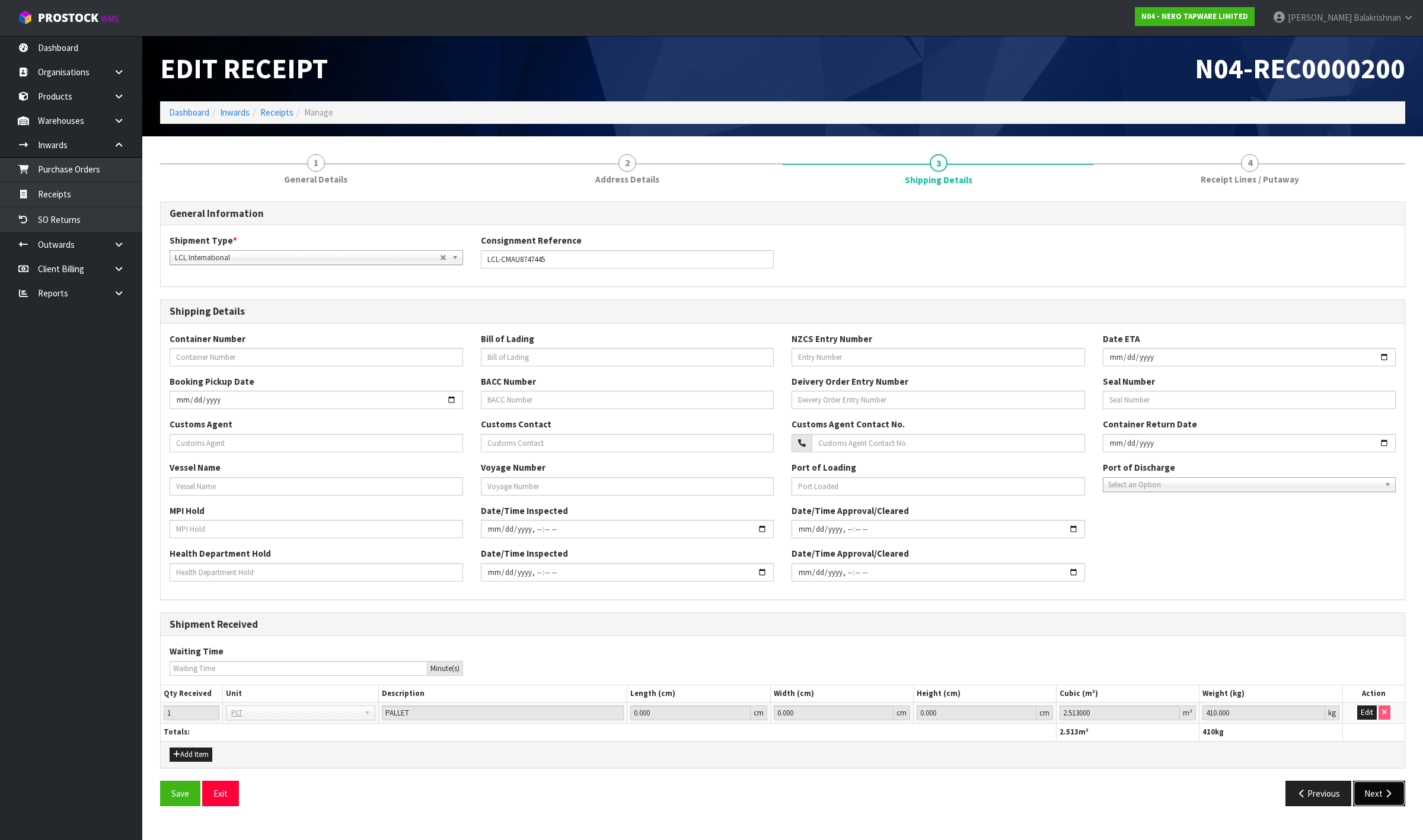
click at [1390, 790] on icon "button" at bounding box center [1389, 793] width 11 height 9
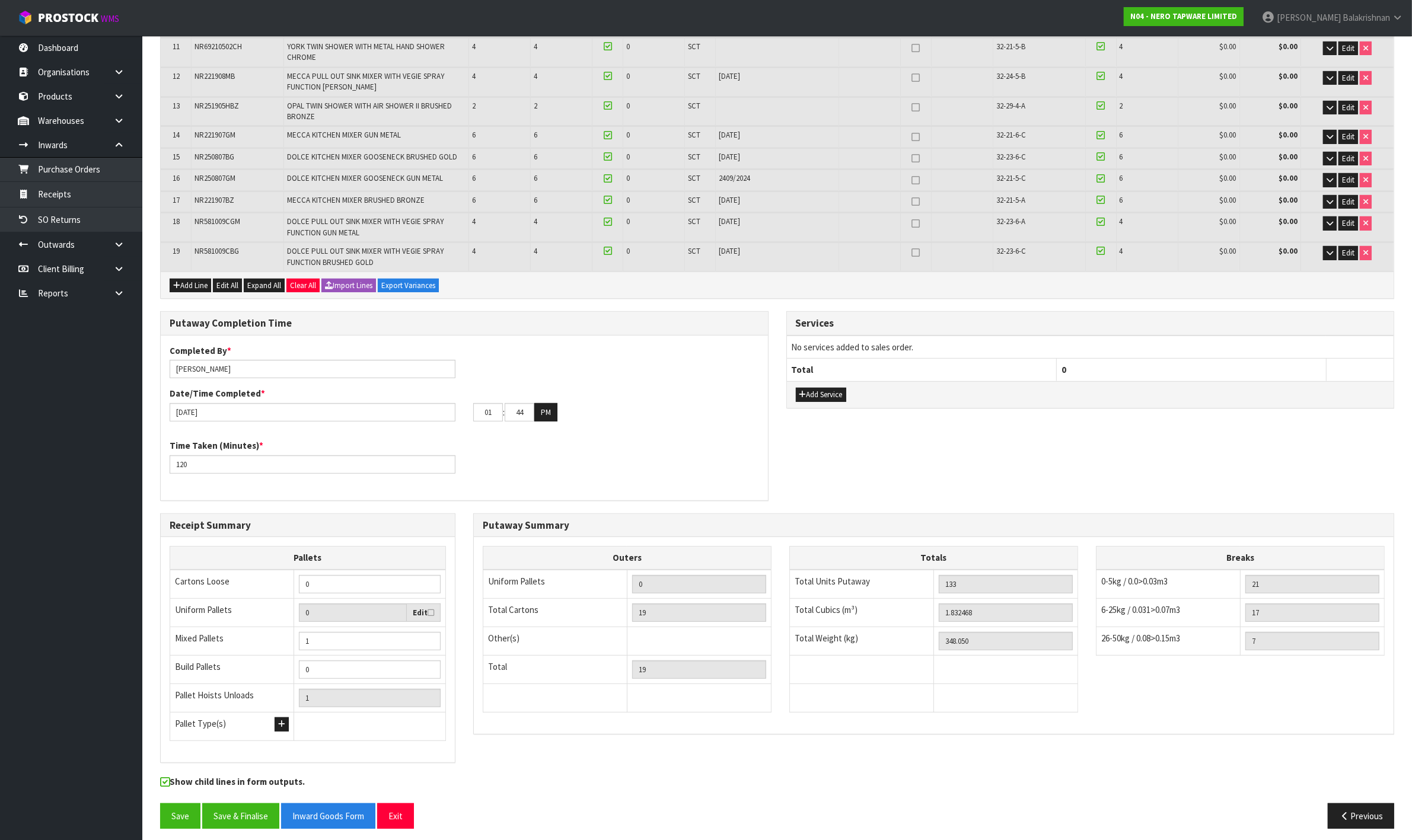
scroll to position [469, 0]
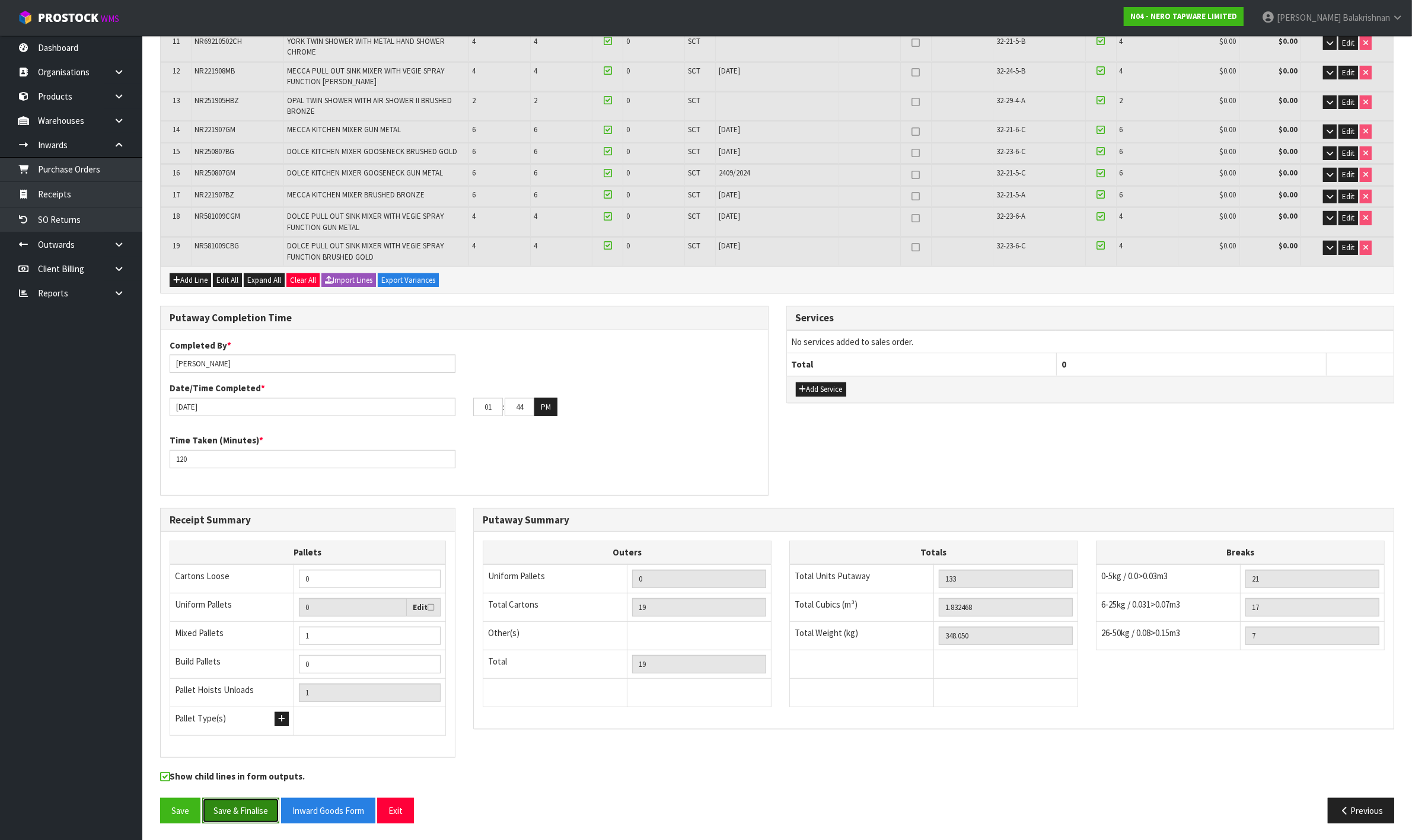
click at [243, 807] on button "Save & Finalise" at bounding box center [240, 810] width 77 height 26
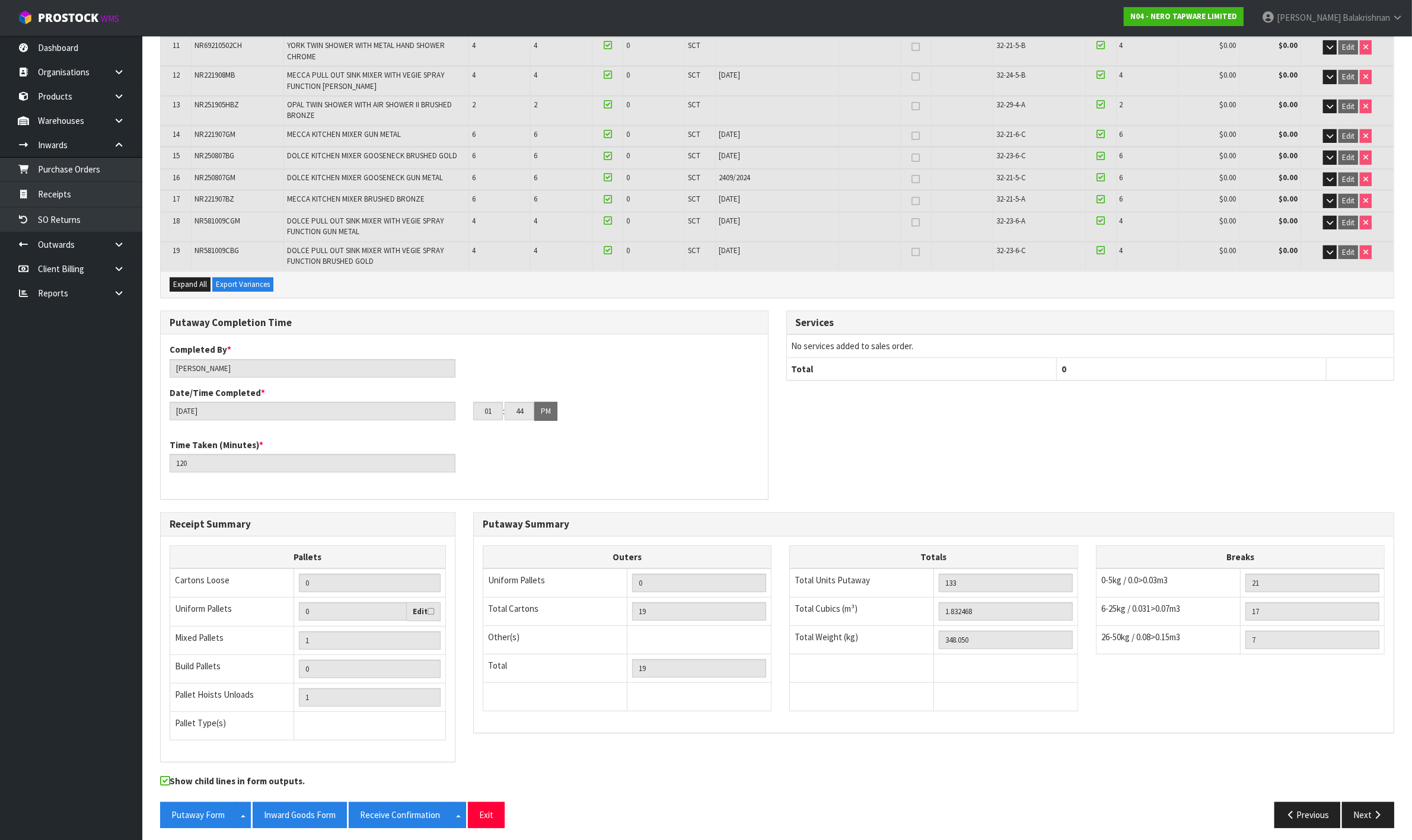
scroll to position [513, 0]
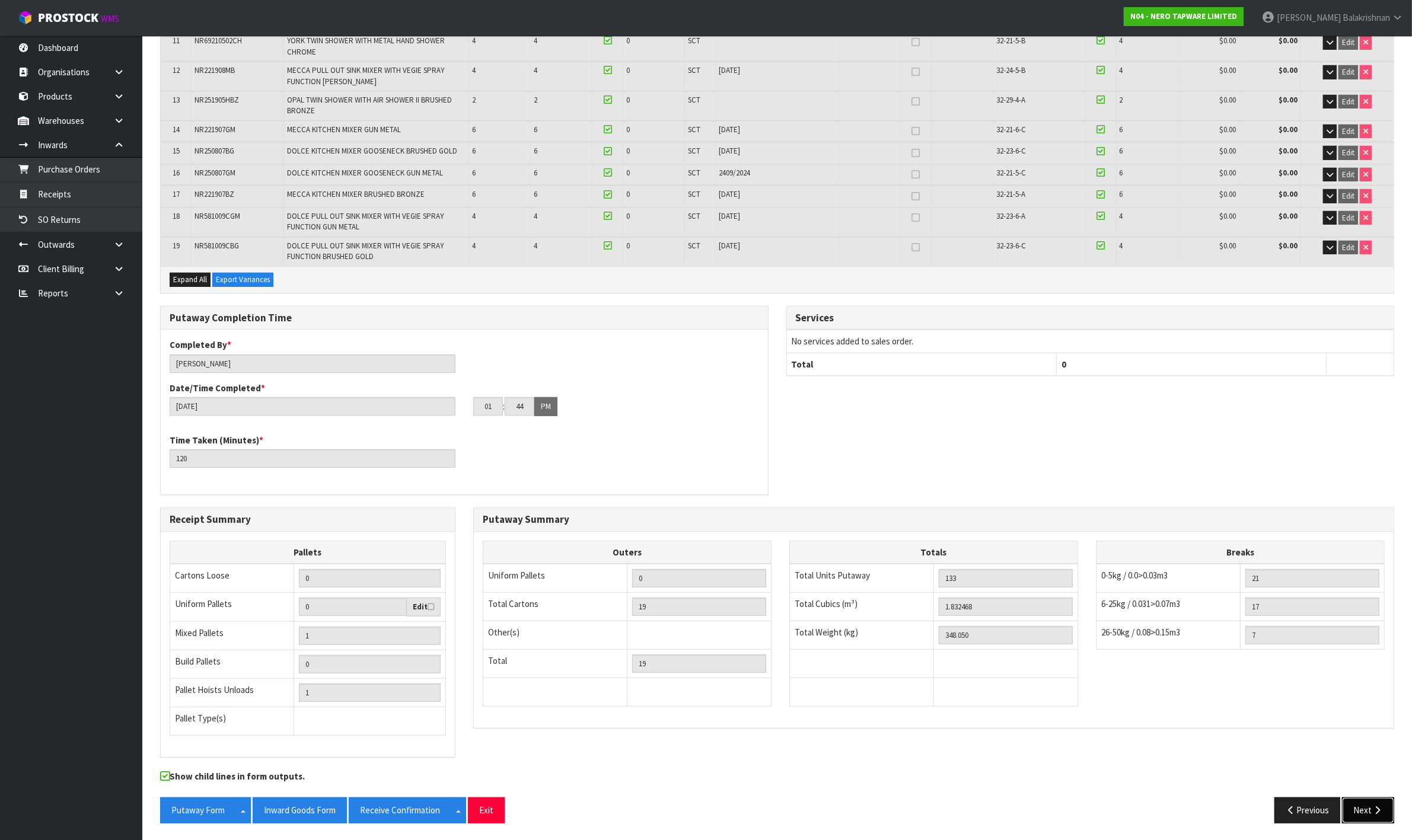
drag, startPoint x: 1370, startPoint y: 816, endPoint x: 1347, endPoint y: 788, distance: 36.2
click at [1370, 816] on button "Next" at bounding box center [1367, 809] width 52 height 26
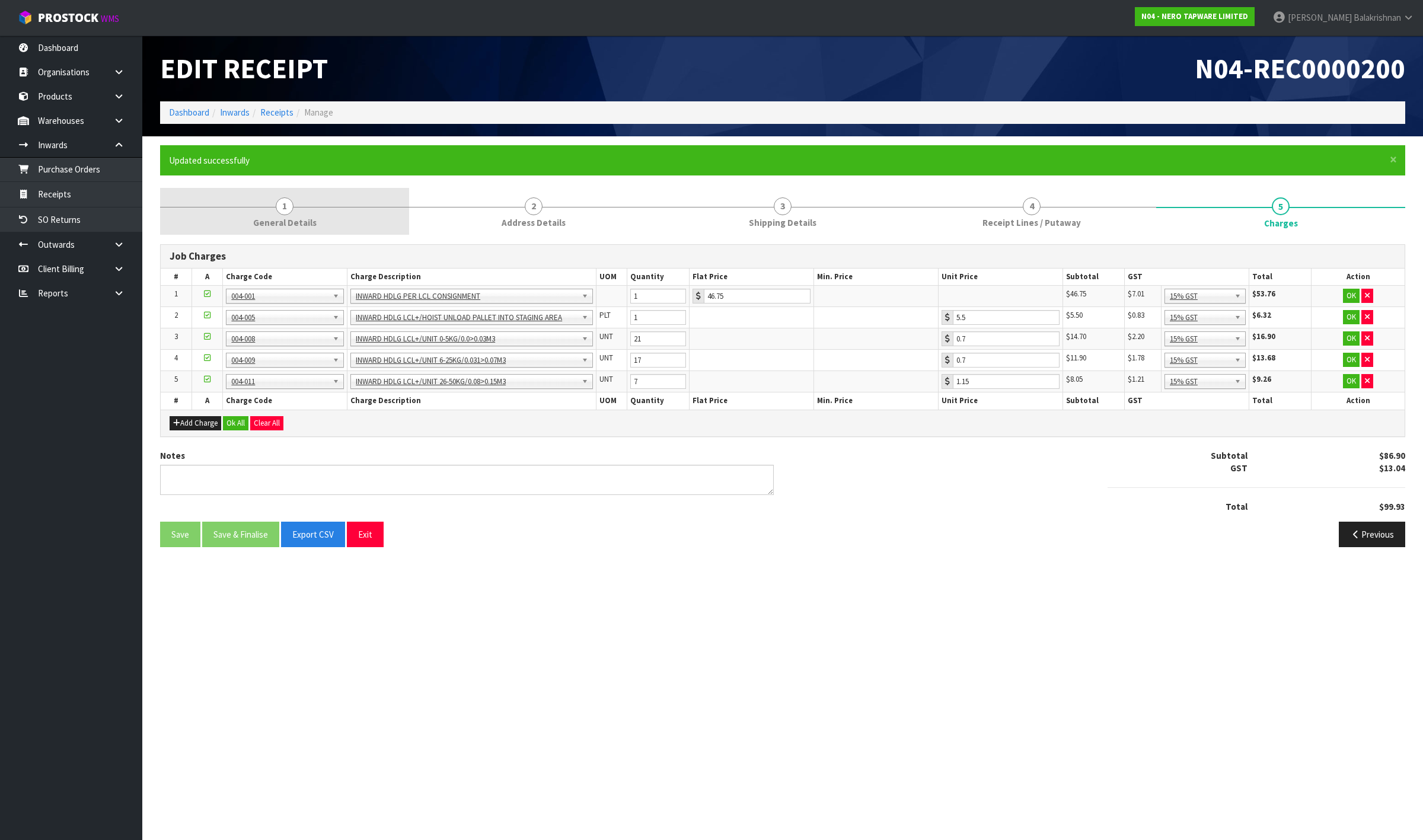
click at [274, 216] on span "General Details" at bounding box center [285, 222] width 64 height 12
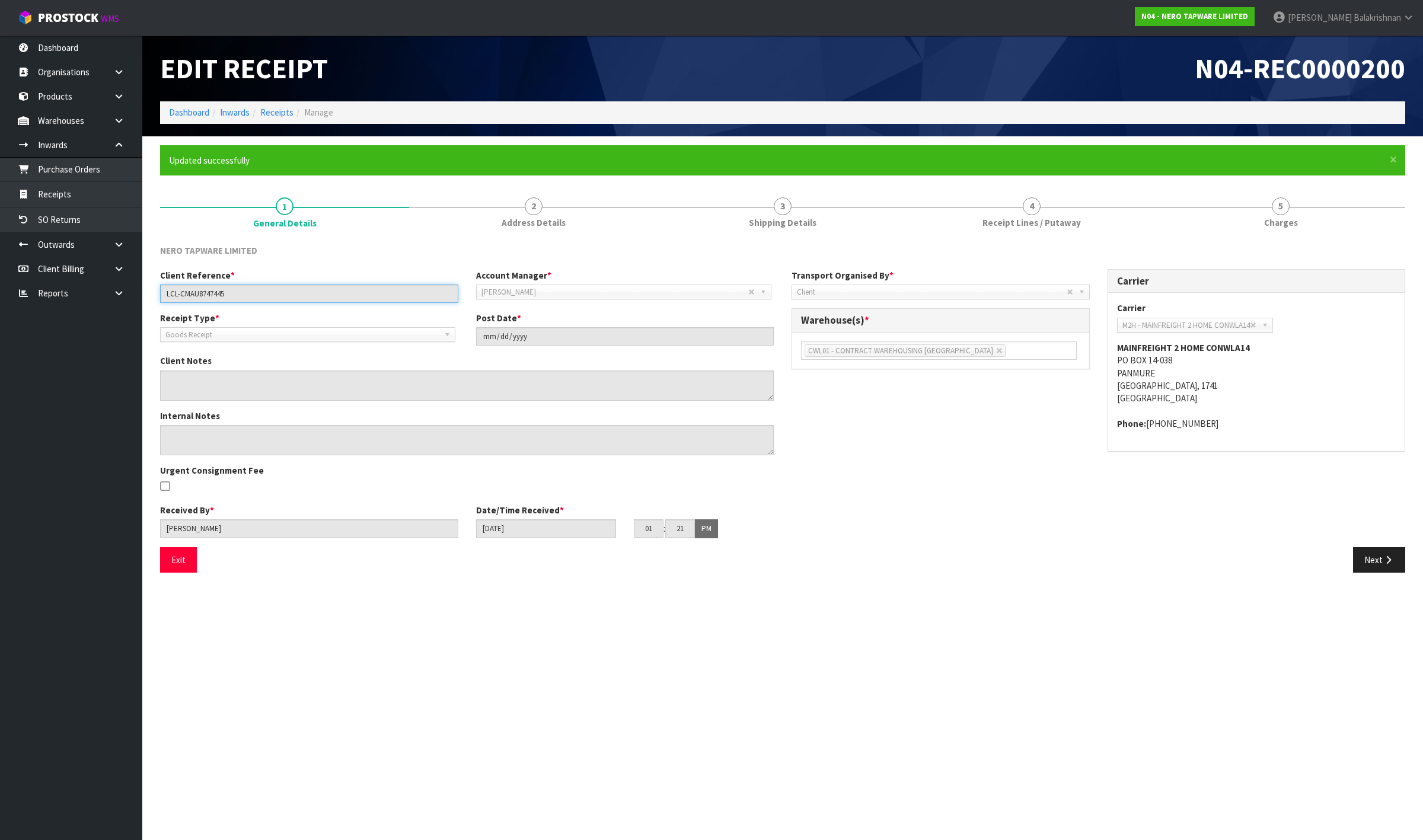
click at [237, 288] on input "LCL-CMAU8747445" at bounding box center [309, 293] width 299 height 18
click at [240, 295] on input "LCL-CMAU8747445" at bounding box center [309, 293] width 299 height 18
drag, startPoint x: 237, startPoint y: 292, endPoint x: 156, endPoint y: 288, distance: 81.1
click at [156, 288] on div "Client Reference * LCL-CMAU8747445" at bounding box center [309, 285] width 316 height 33
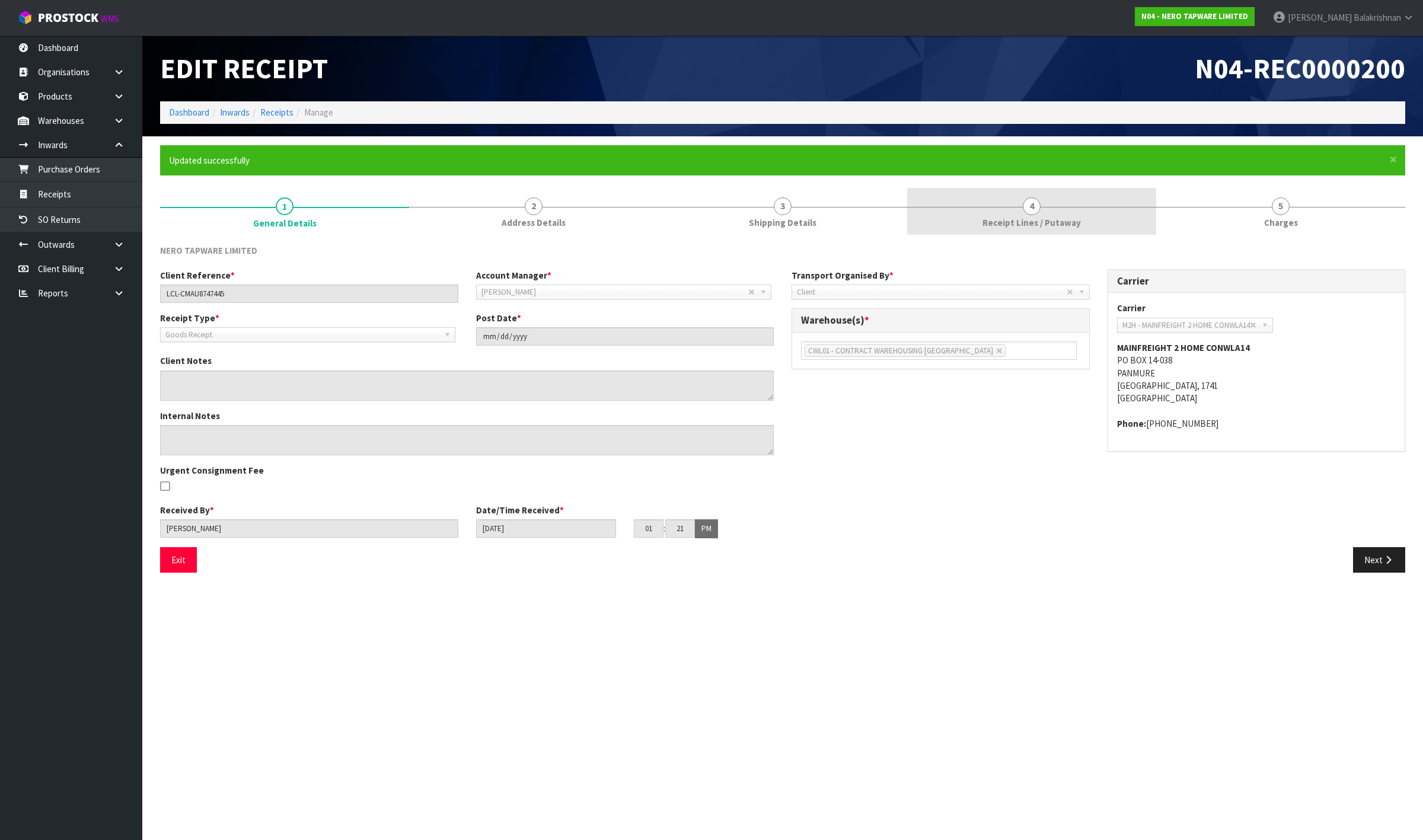
click at [1012, 215] on link "4 Receipt Lines / Putaway" at bounding box center [1031, 211] width 249 height 47
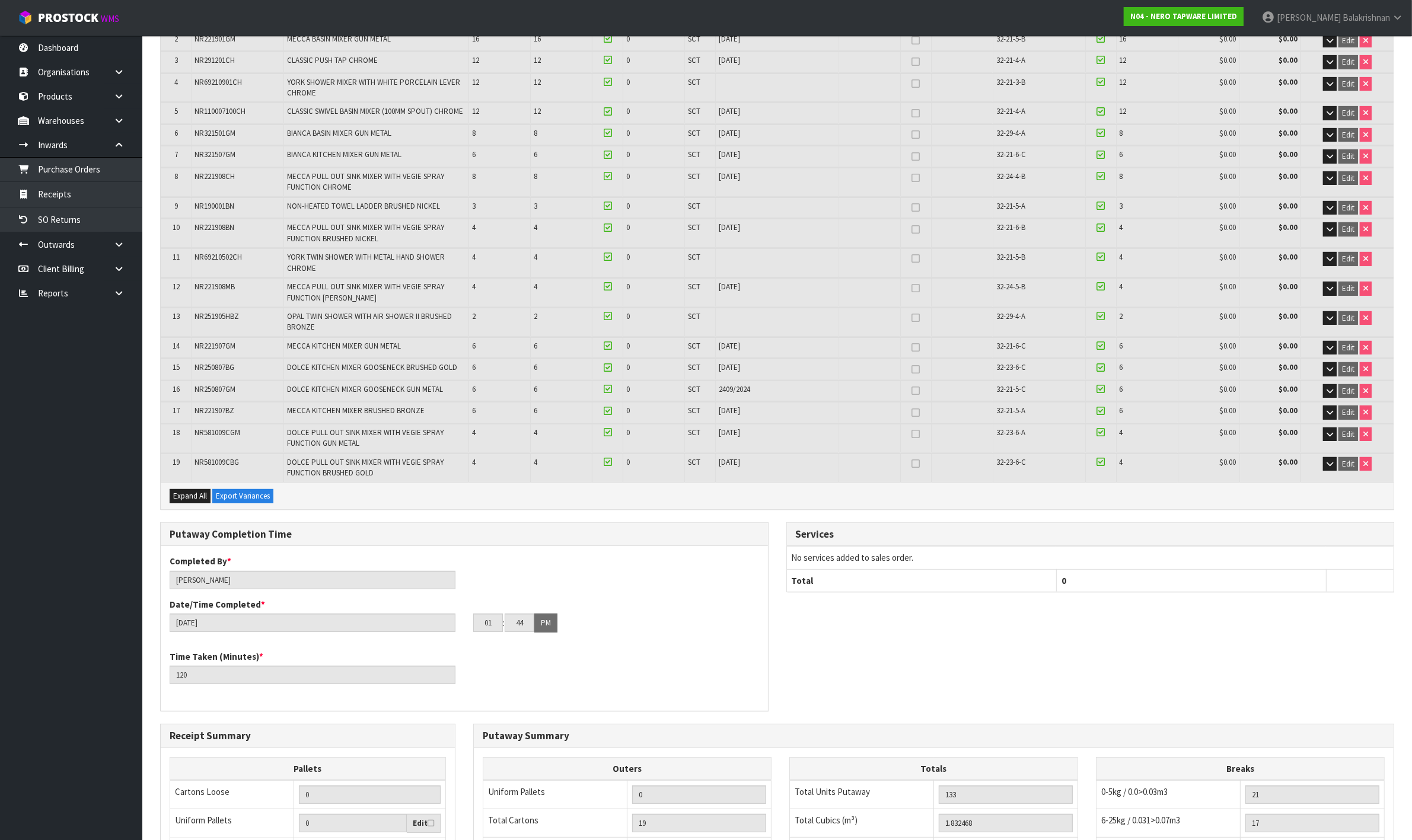
scroll to position [513, 0]
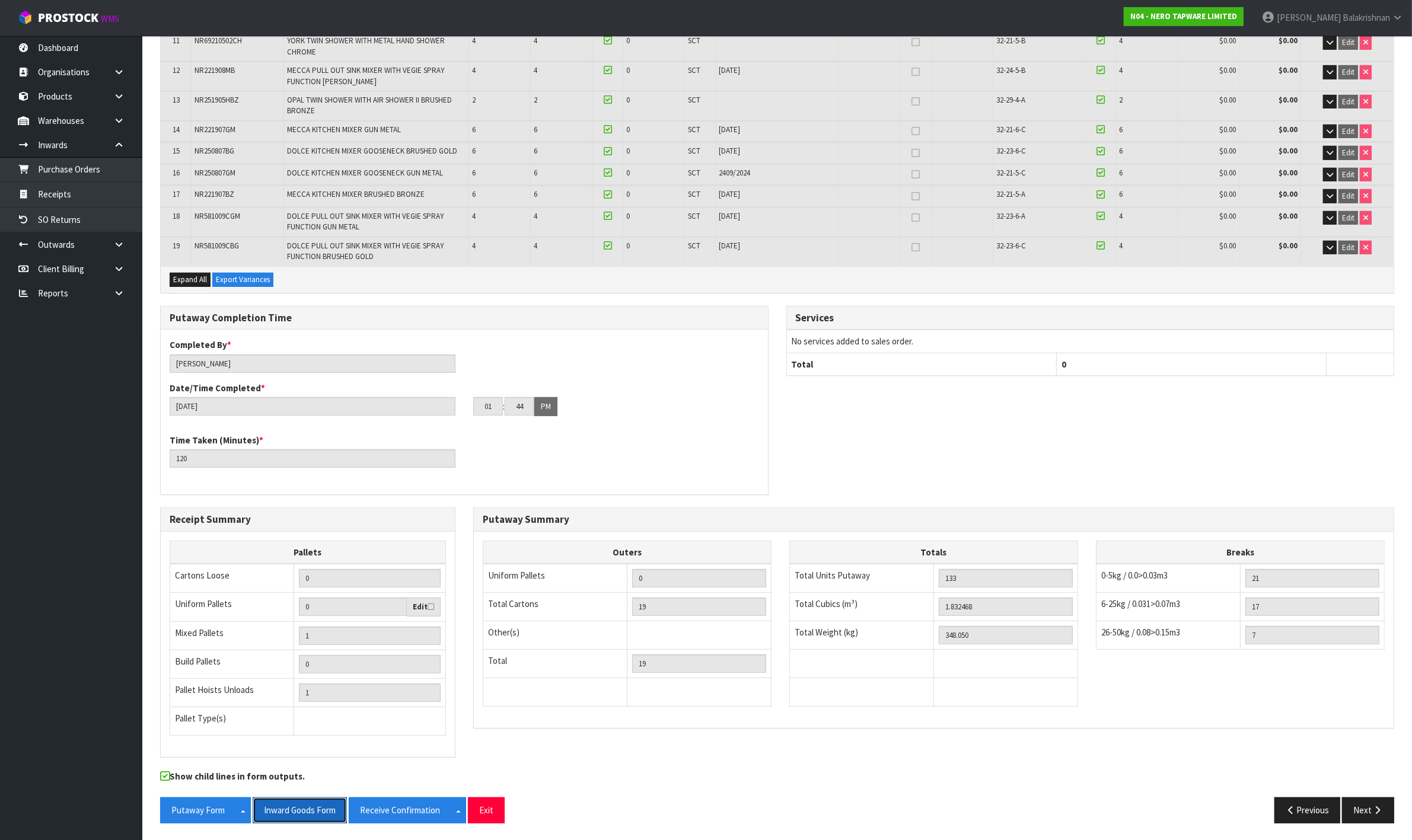
click at [318, 804] on button "Inward Goods Form" at bounding box center [299, 809] width 94 height 26
click at [1336, 23] on link "[PERSON_NAME]" at bounding box center [1331, 17] width 159 height 35
click at [1340, 46] on link "Logout" at bounding box center [1364, 47] width 93 height 16
